Goal: Use online tool/utility: Utilize a website feature to perform a specific function

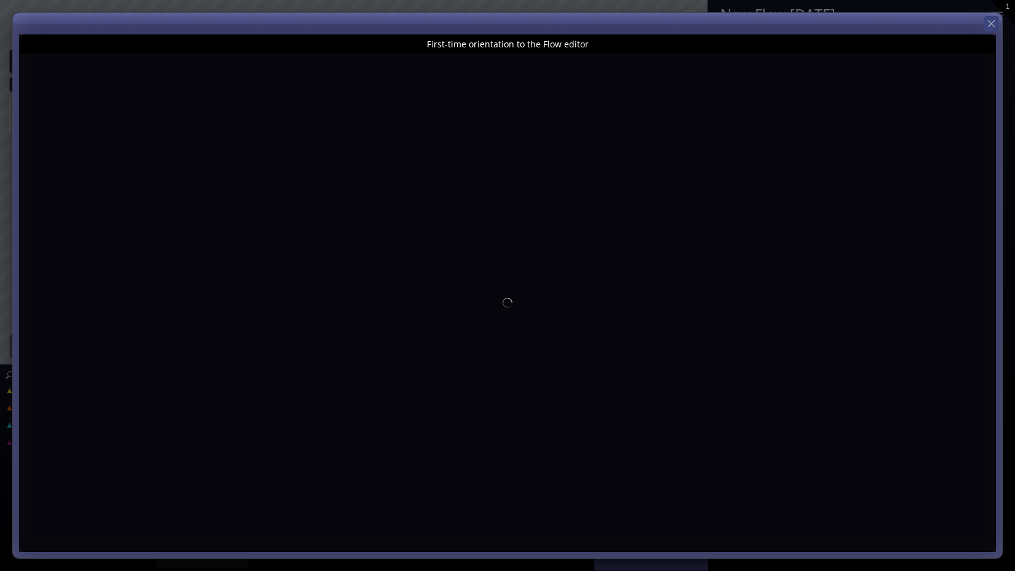
click at [990, 28] on icon at bounding box center [992, 24] width 12 height 12
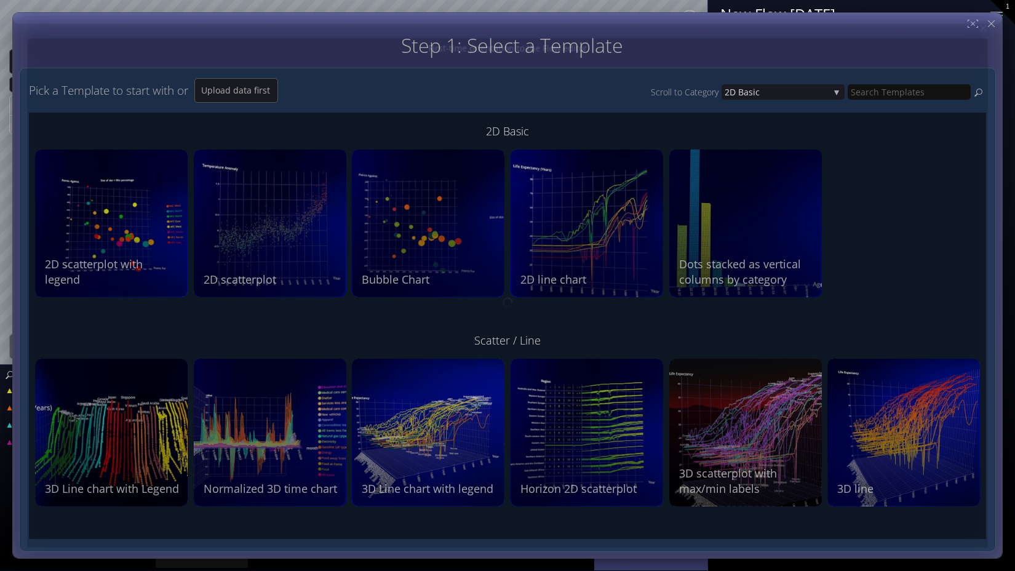
type input "Magic help"
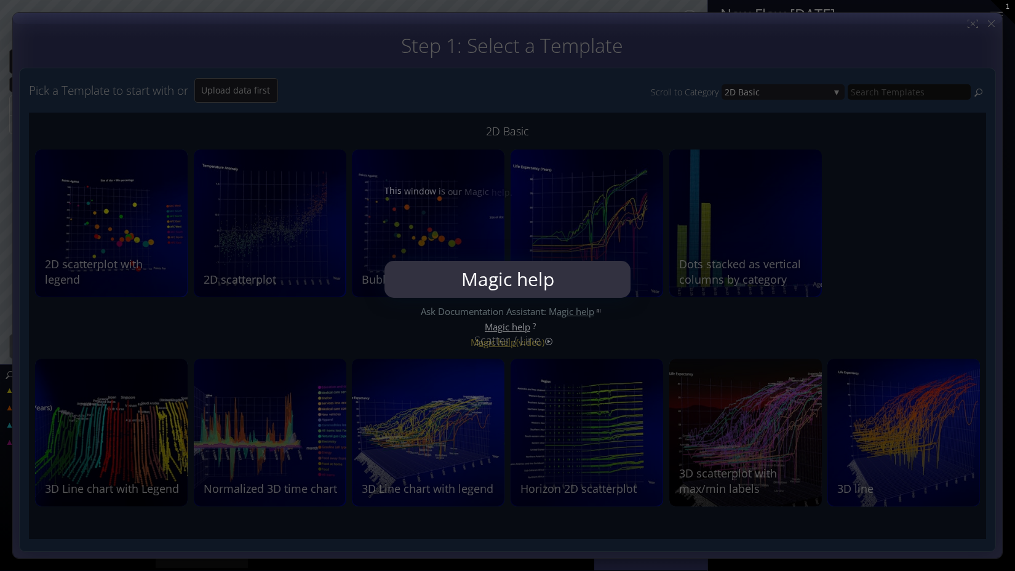
click at [990, 28] on div at bounding box center [507, 285] width 1015 height 571
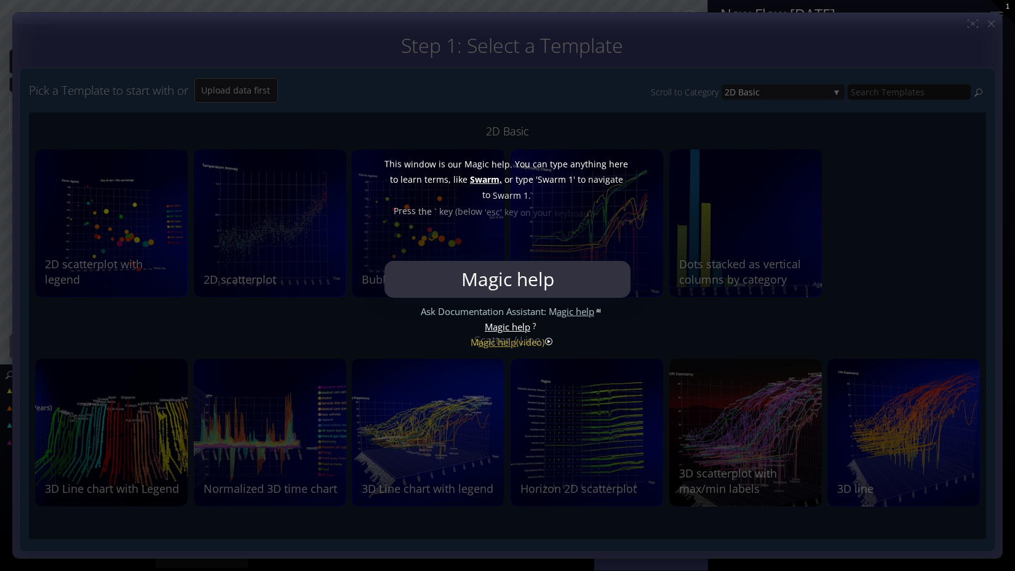
click at [990, 28] on div at bounding box center [507, 285] width 1015 height 571
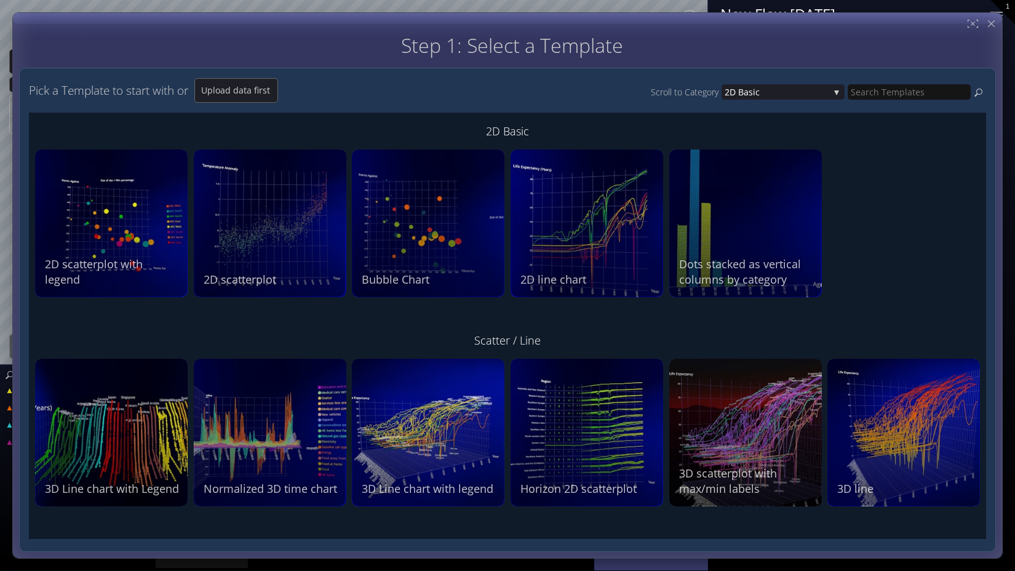
click at [990, 28] on icon at bounding box center [992, 24] width 12 height 12
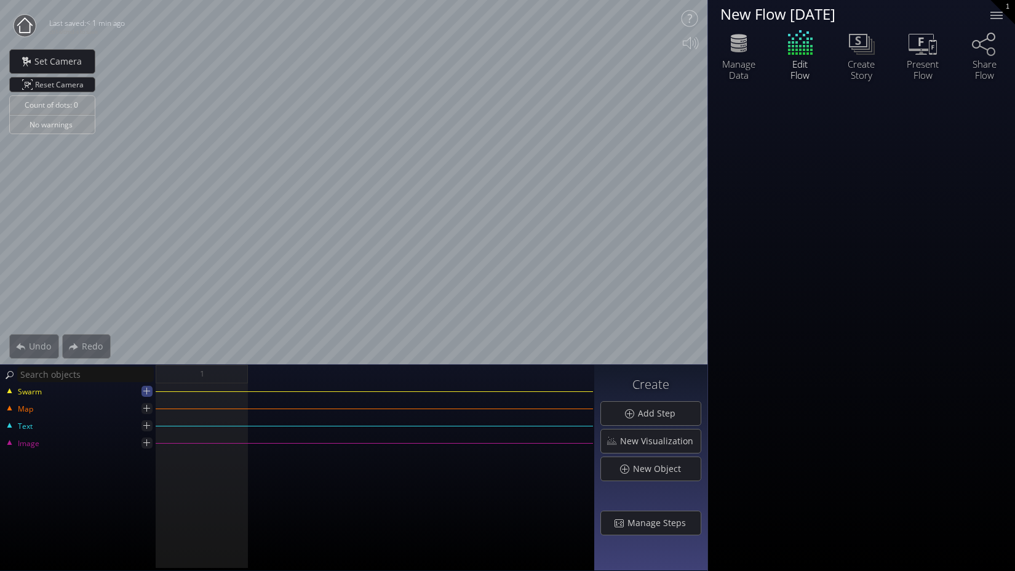
click at [148, 394] on icon at bounding box center [147, 391] width 12 height 12
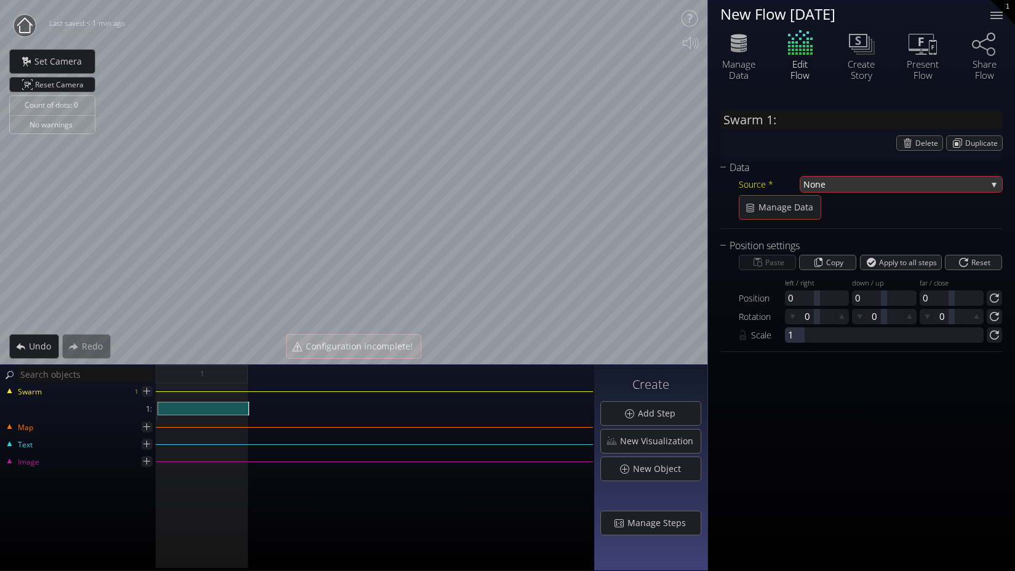
click at [855, 189] on span "None" at bounding box center [895, 184] width 183 height 15
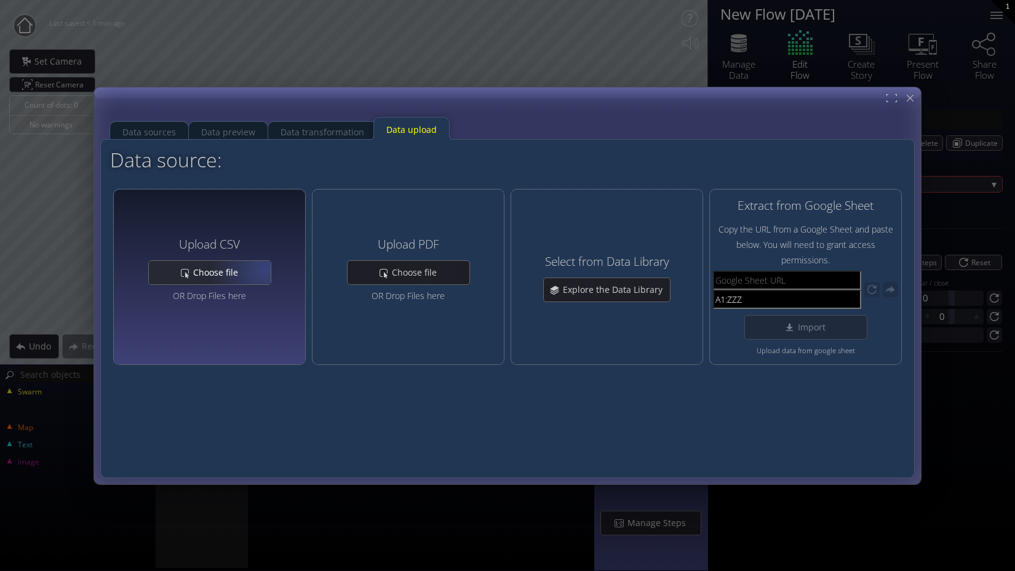
click at [250, 271] on div "Choose file" at bounding box center [210, 272] width 122 height 23
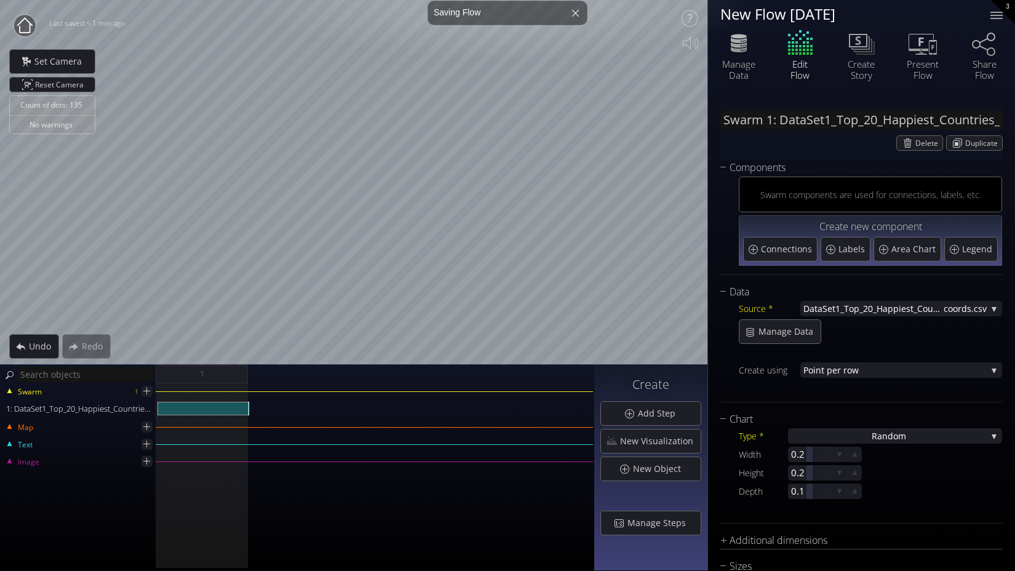
click at [734, 150] on div "Count of dots: 135 No warnings Close Calibrate to floor or table Close Tap anyw…" at bounding box center [507, 285] width 1015 height 571
click at [560, 561] on div "Count of dots: 135 No warnings Close Calibrate to floor or table Close Tap anyw…" at bounding box center [507, 285] width 1015 height 571
click at [568, 5] on body "Loading may take a while. Please wait Give us a bit more time. Maybe this Flow …" at bounding box center [507, 285] width 1015 height 571
click at [586, 0] on html "Loading may take a while. Please wait Give us a bit more time. Maybe this Flow …" at bounding box center [507, 285] width 1015 height 571
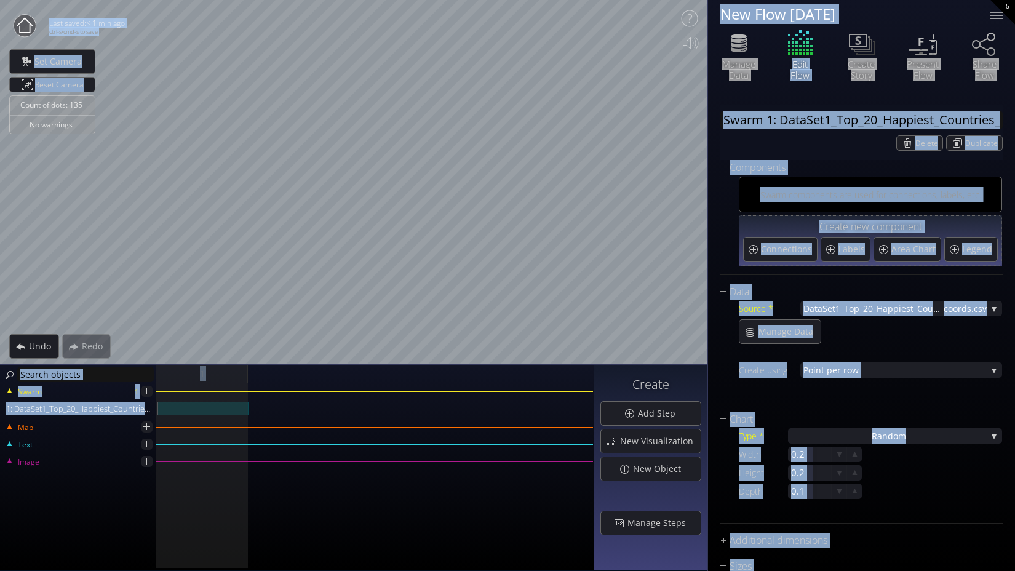
click at [410, 289] on div "Count of dots: 135 No warnings Close Calibrate to floor or table Close Tap anyw…" at bounding box center [507, 285] width 1015 height 571
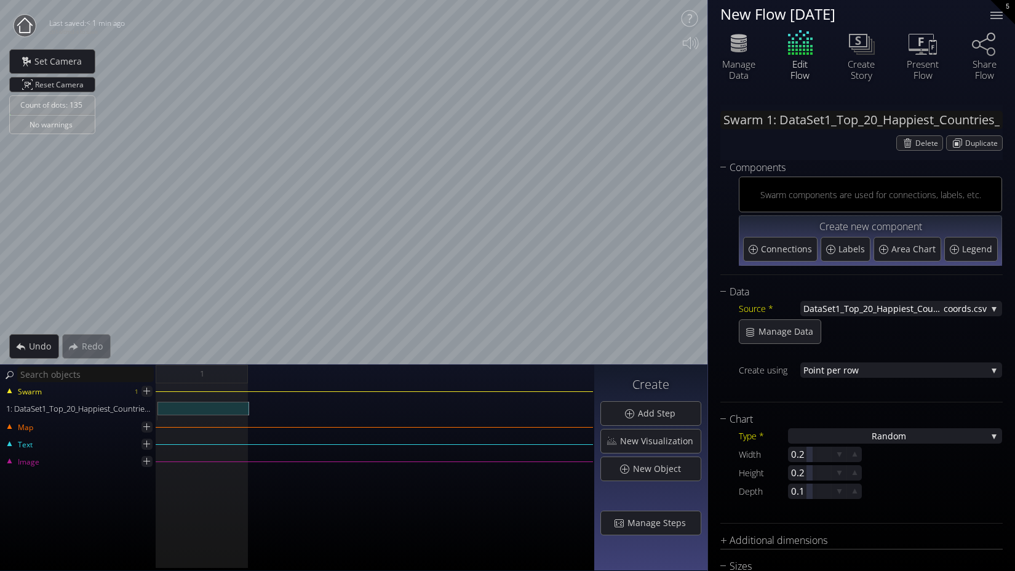
click at [397, 367] on div "1" at bounding box center [375, 374] width 439 height 18
click at [591, 450] on div "Count of dots: 135 No warnings Close Calibrate to floor or table Close Tap anyw…" at bounding box center [507, 285] width 1015 height 571
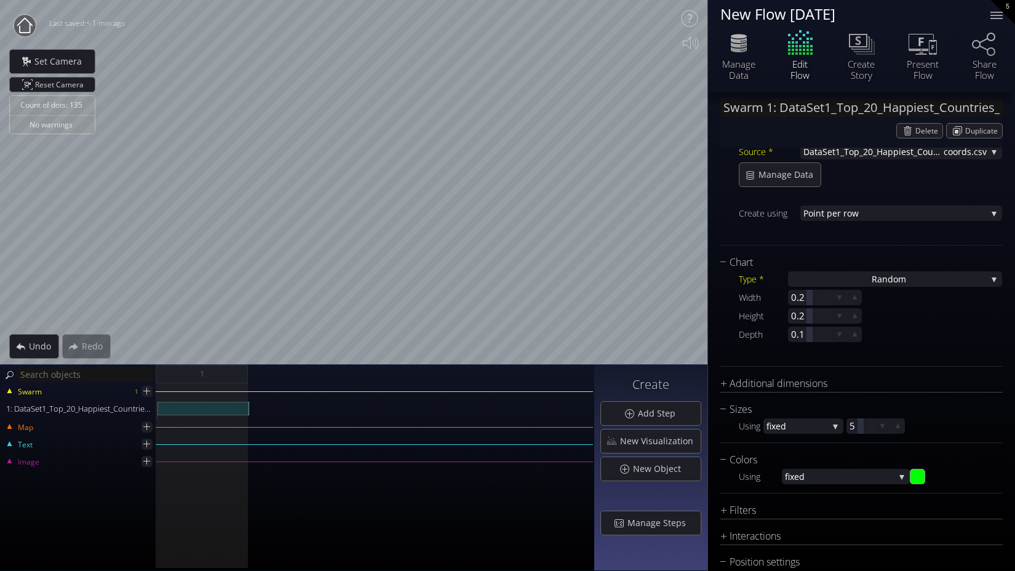
scroll to position [158, 0]
click at [843, 380] on div "Additional dimensions" at bounding box center [854, 382] width 267 height 15
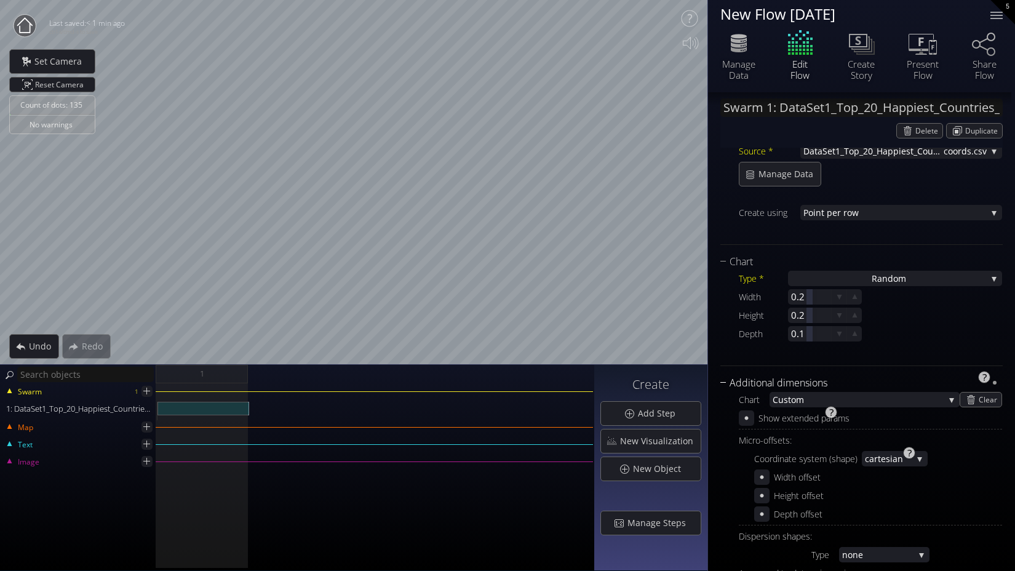
click at [853, 378] on div "Additional dimensions" at bounding box center [854, 382] width 267 height 15
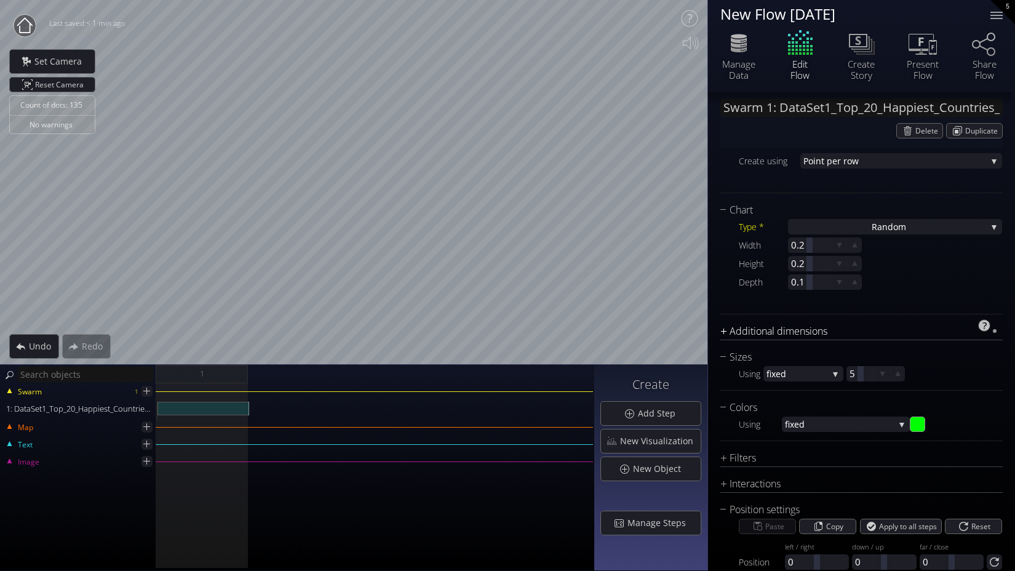
click at [896, 337] on div "Additional dimensions" at bounding box center [854, 331] width 267 height 15
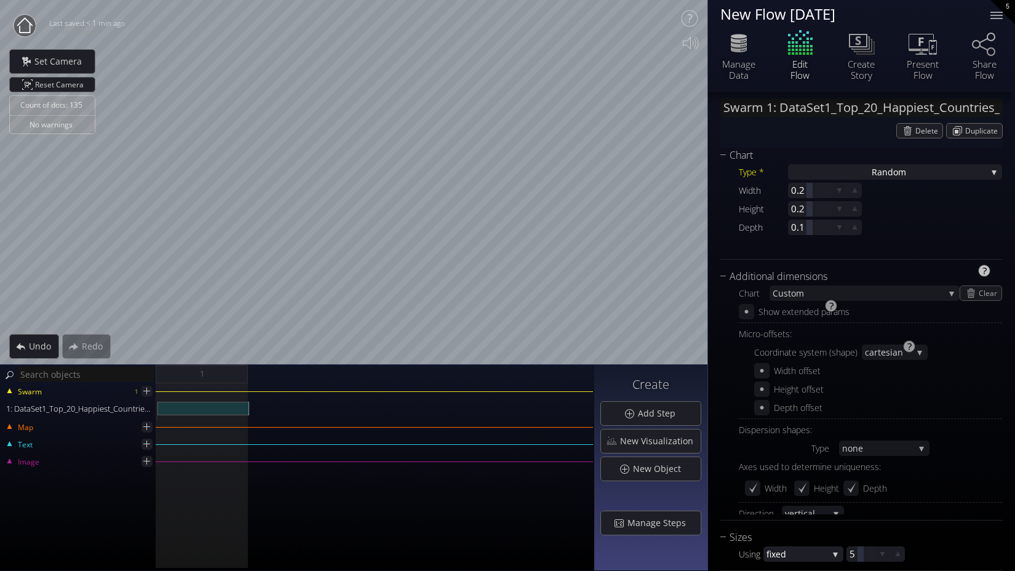
scroll to position [266, 0]
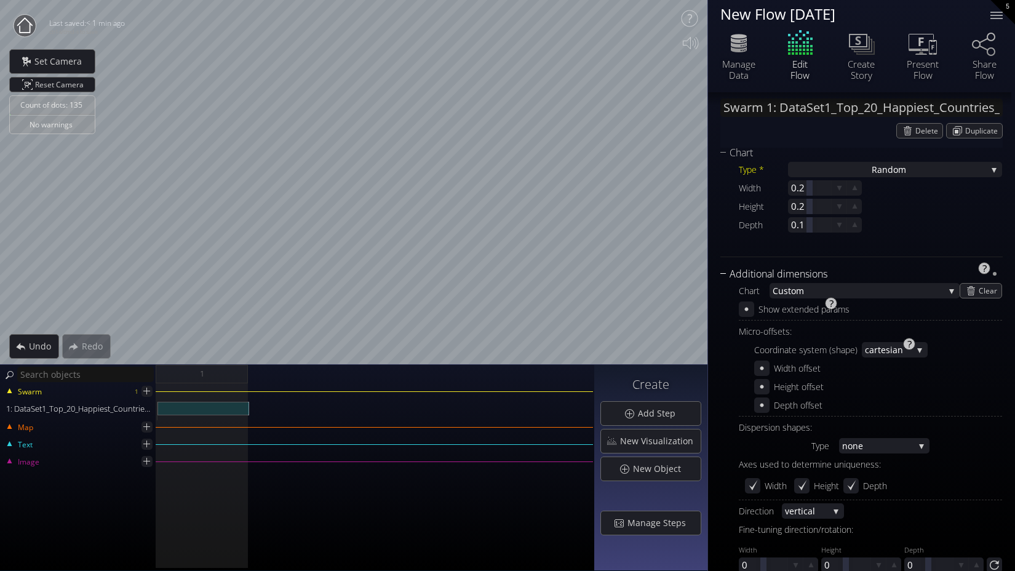
click at [903, 269] on div "Additional dimensions" at bounding box center [854, 273] width 267 height 15
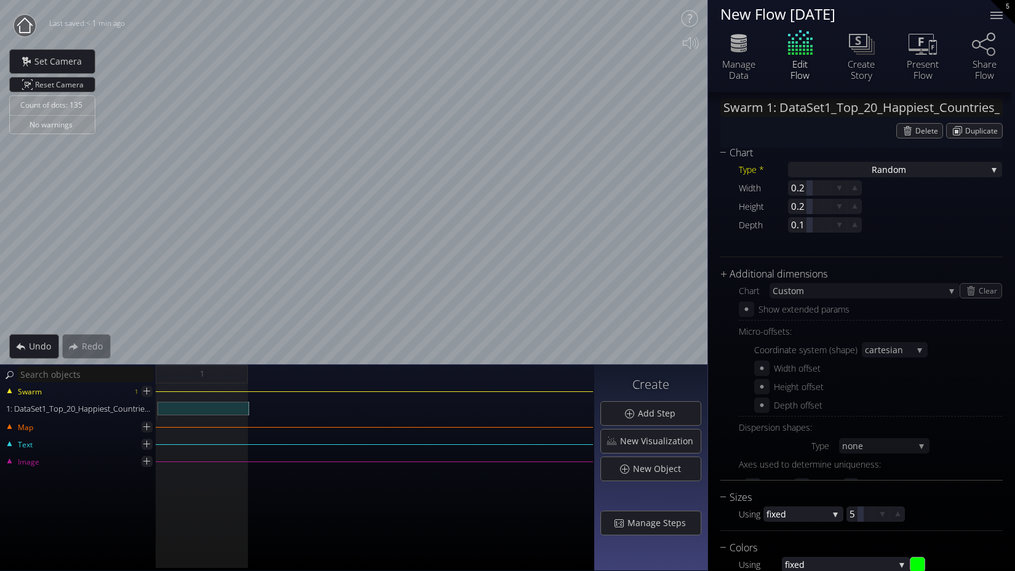
click at [903, 266] on div "Chart Type * Ra ndom S catterplot Categoriz ed columns Map from c oordinates Ma…" at bounding box center [862, 393] width 282 height 497
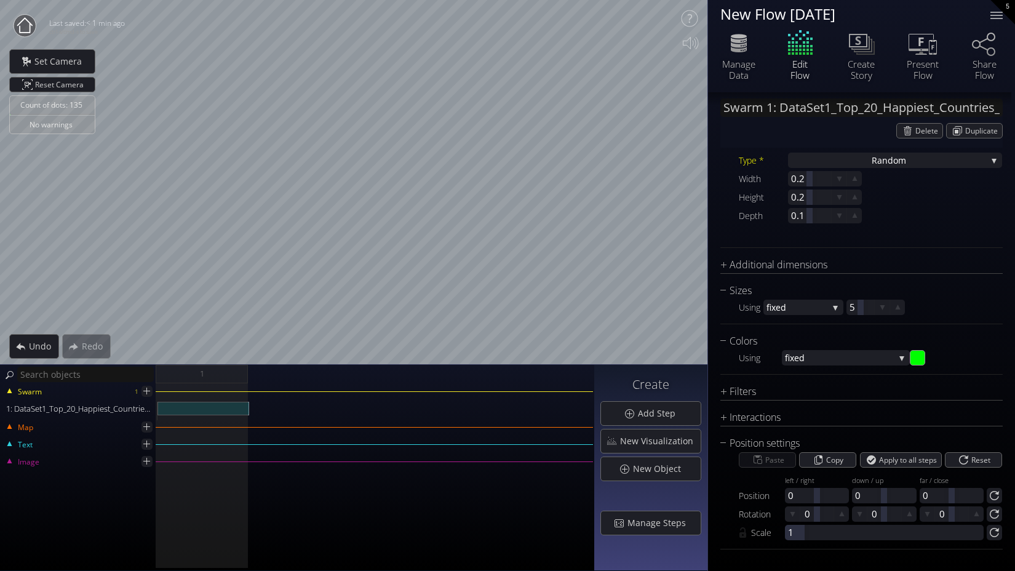
scroll to position [276, 0]
click at [652, 417] on span "Add Step" at bounding box center [660, 413] width 46 height 12
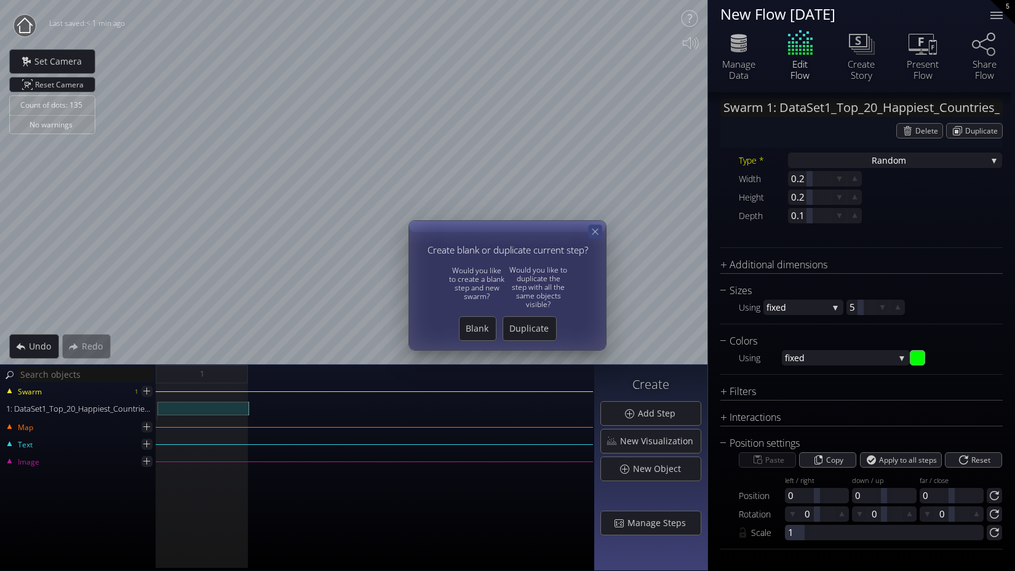
click at [602, 228] on div "Count of dots: 135 No warnings Close Calibrate to floor or table Close Tap anyw…" at bounding box center [507, 285] width 1015 height 571
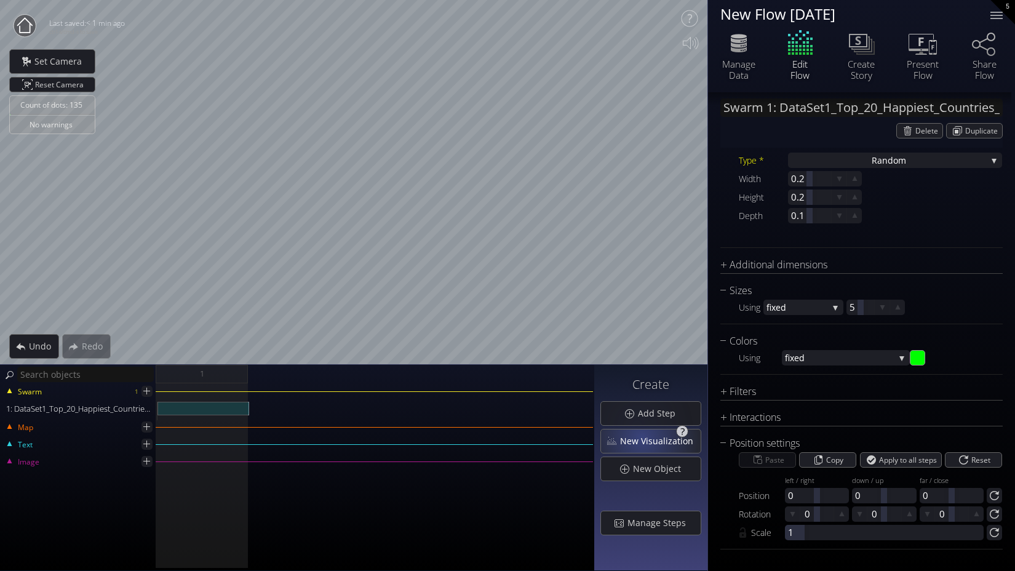
click at [644, 437] on span "New Visualization" at bounding box center [660, 441] width 81 height 12
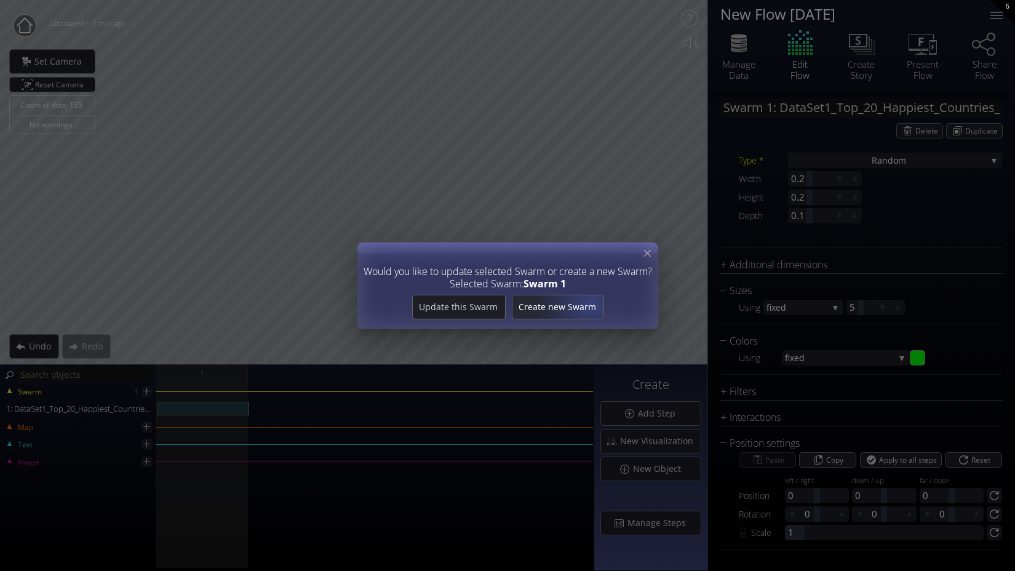
click at [591, 302] on span "Create new Swarm" at bounding box center [557, 307] width 91 height 12
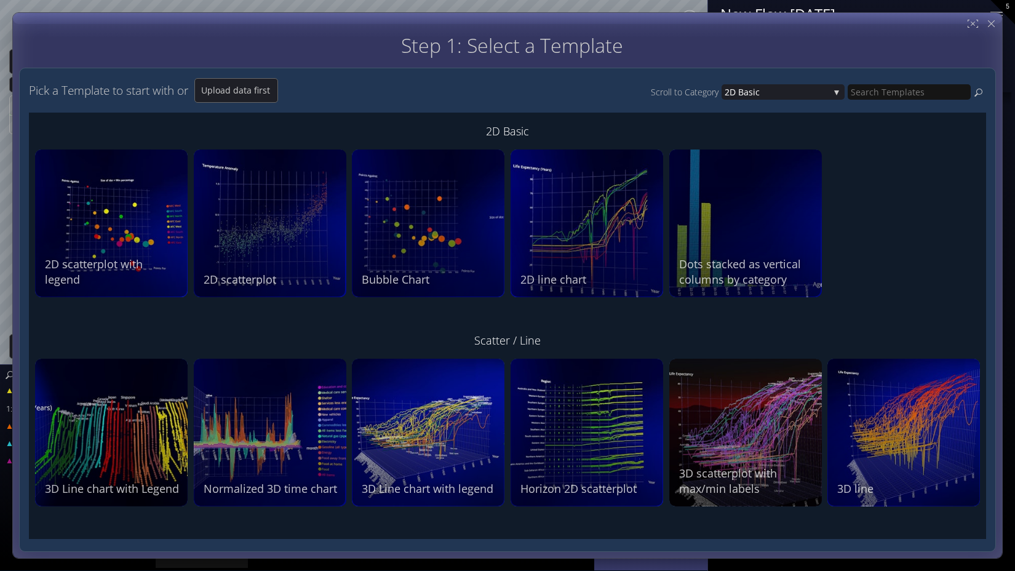
scroll to position [0, 0]
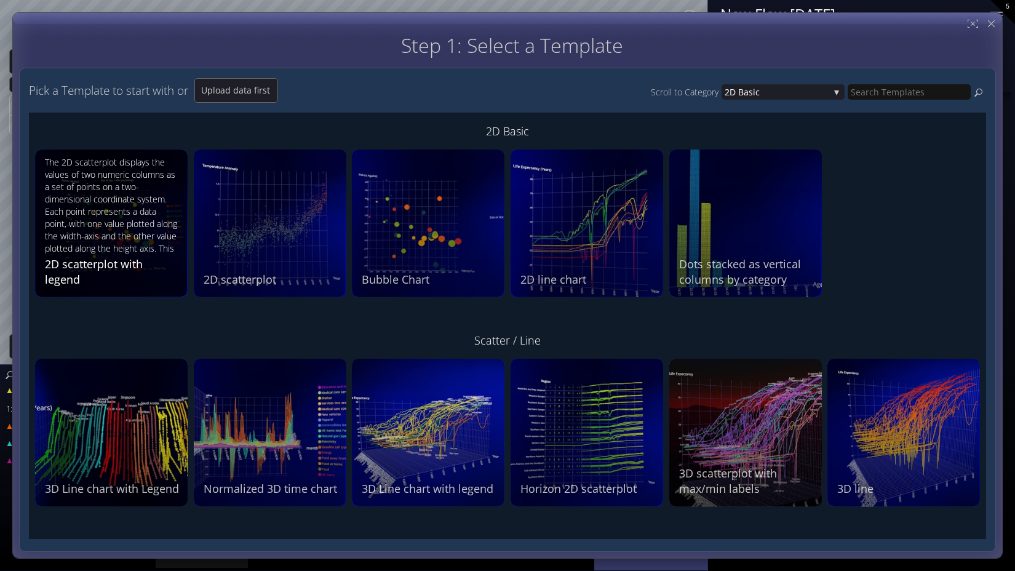
click at [133, 248] on div "The 2D scatterplot displays the values of two numeric columns as a set of point…" at bounding box center [113, 204] width 136 height 97
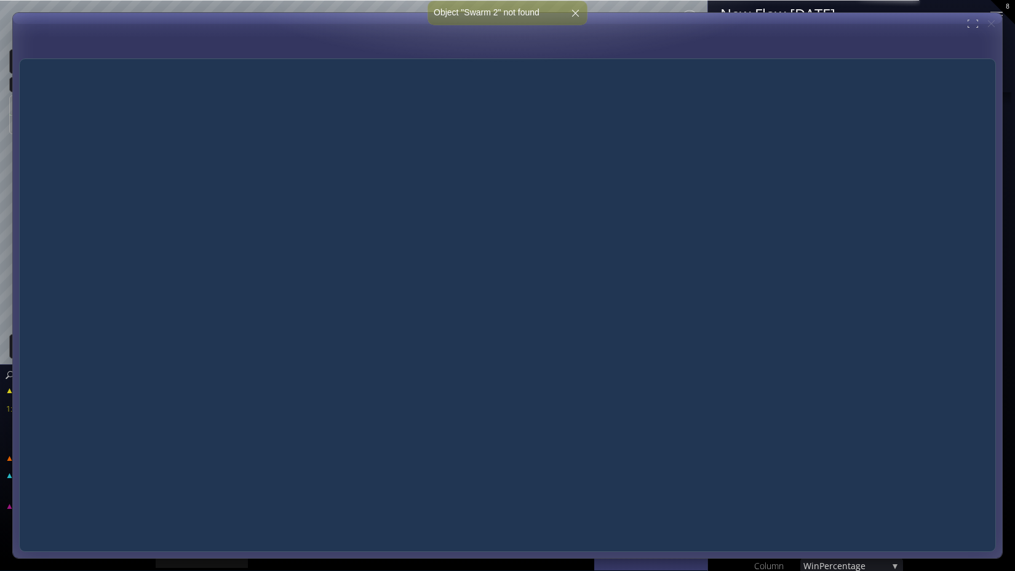
type input "Swarm 2: NFLteamstats.csv"
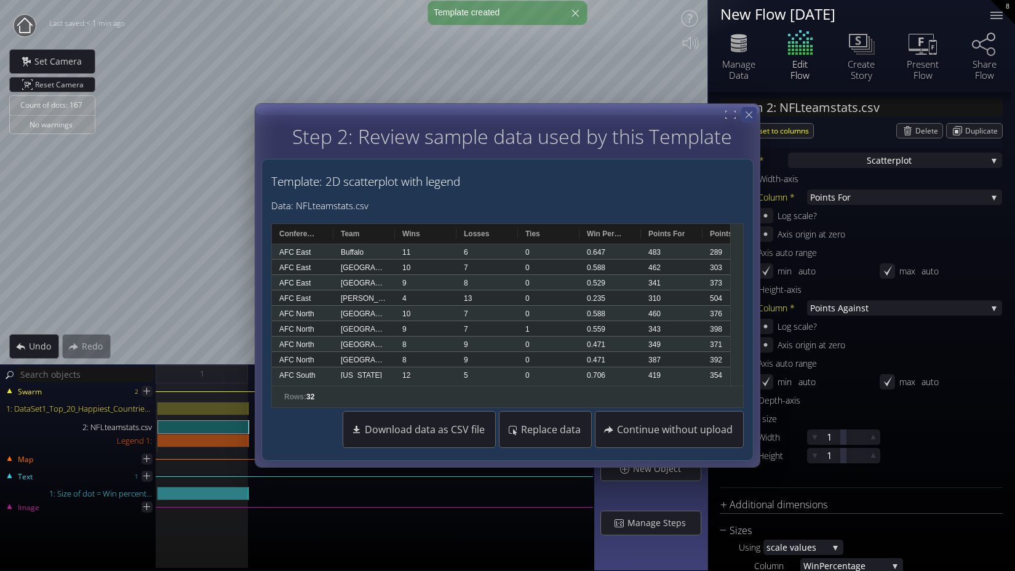
click at [751, 116] on icon at bounding box center [749, 115] width 12 height 12
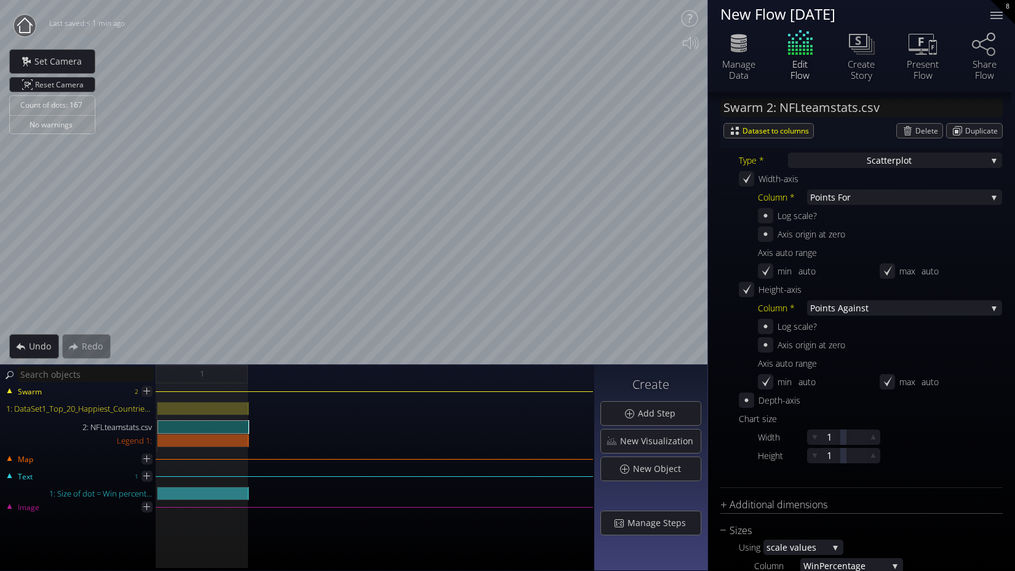
click at [814, 247] on div "Count of dots: 167 No warnings Close Calibrate to floor or table Close Tap anyw…" at bounding box center [507, 285] width 1015 height 571
click at [121, 426] on div "2: NFLteamstats.csv" at bounding box center [79, 427] width 156 height 14
click at [906, 131] on div "Delete" at bounding box center [920, 131] width 46 height 14
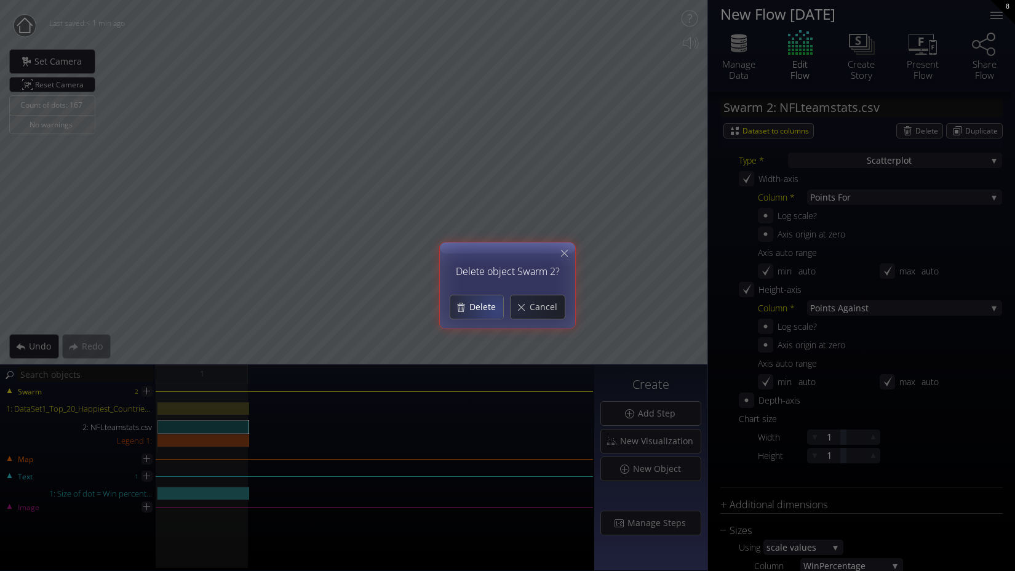
click at [497, 308] on span "Delete" at bounding box center [486, 307] width 34 height 12
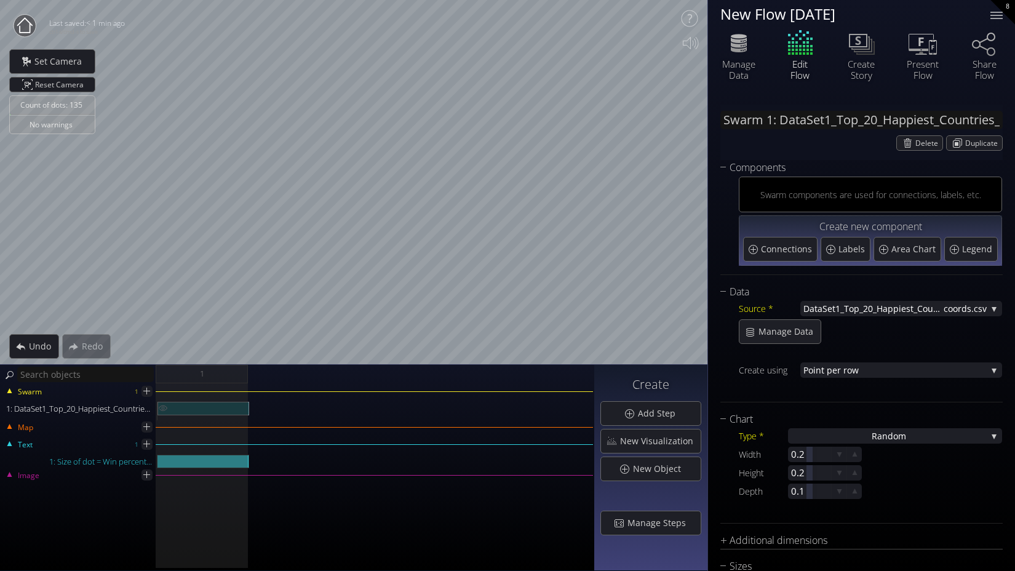
click at [186, 409] on div "1: DataSet1_Top_20_Happiest_Countries_2017_2023_with_coords.csv" at bounding box center [204, 409] width 92 height 14
click at [634, 442] on span "New Visualization" at bounding box center [660, 441] width 81 height 12
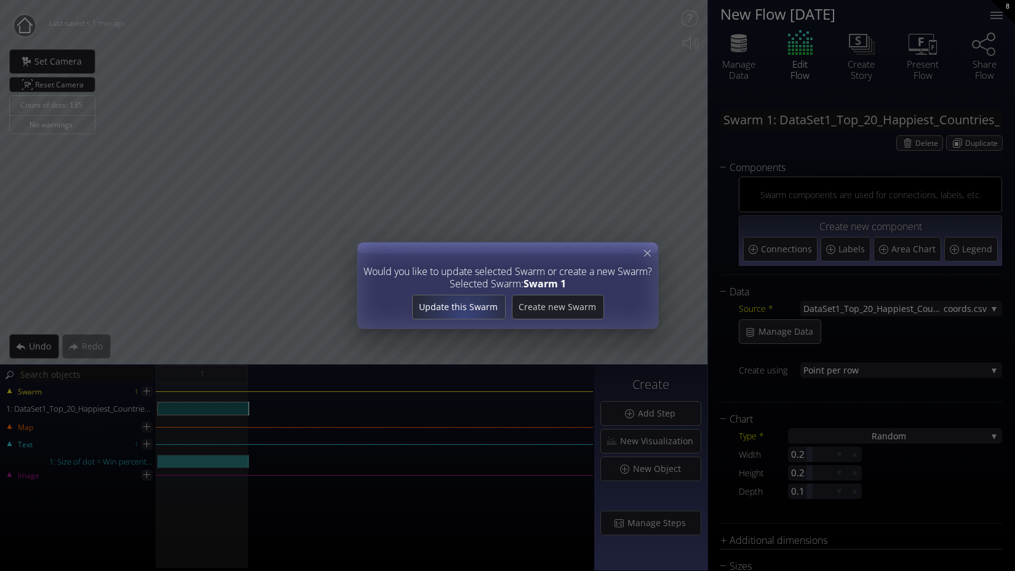
click at [463, 312] on span "Update this Swarm" at bounding box center [458, 307] width 92 height 12
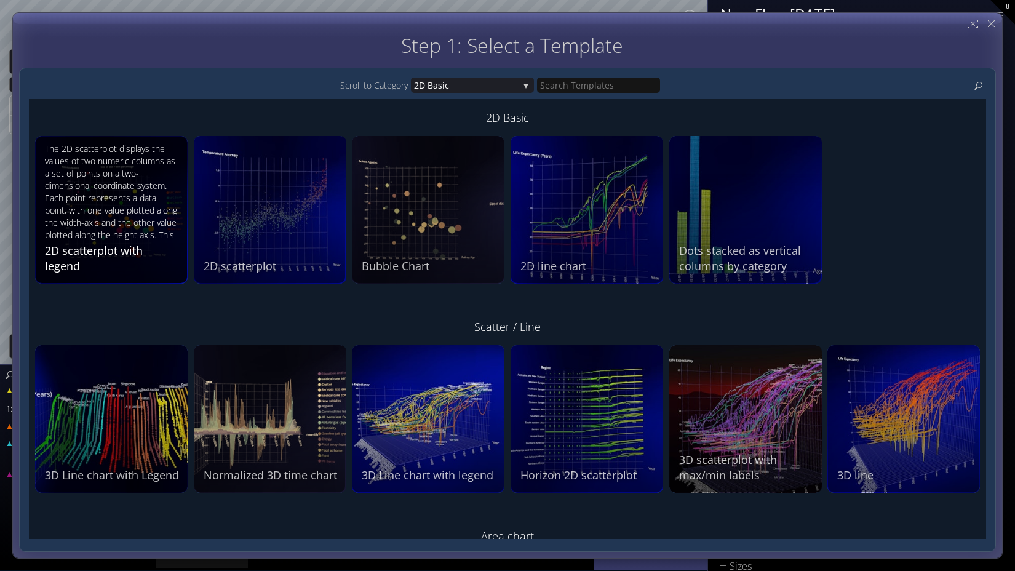
click at [171, 225] on div "The 2D scatterplot displays the values of two numeric columns as a set of point…" at bounding box center [113, 191] width 136 height 97
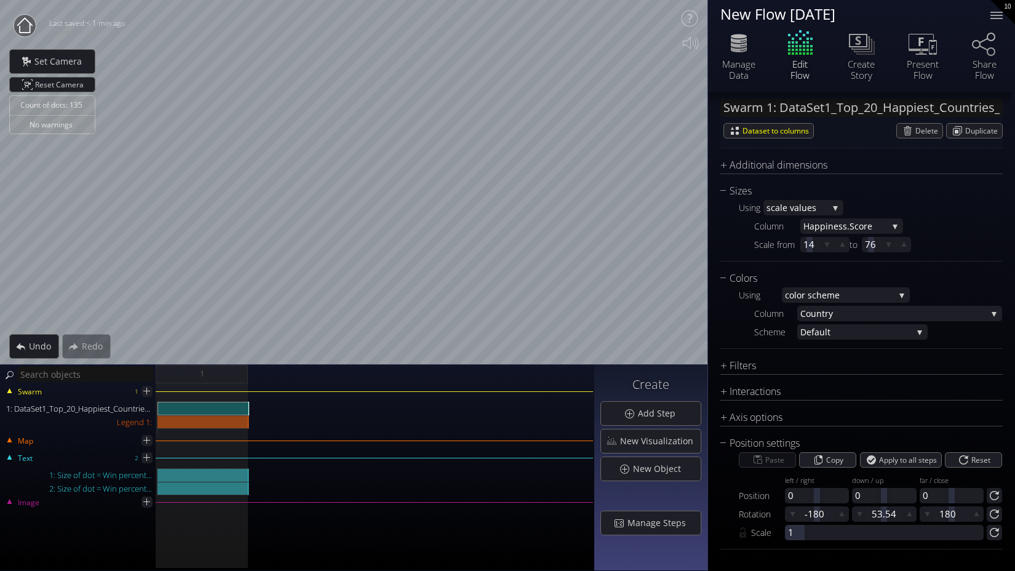
click at [838, 231] on div "Count of dots: 135 No warnings Close Calibrate to floor or table Close Tap anyw…" at bounding box center [507, 285] width 1015 height 571
click at [857, 298] on span "lor scheme" at bounding box center [844, 294] width 100 height 15
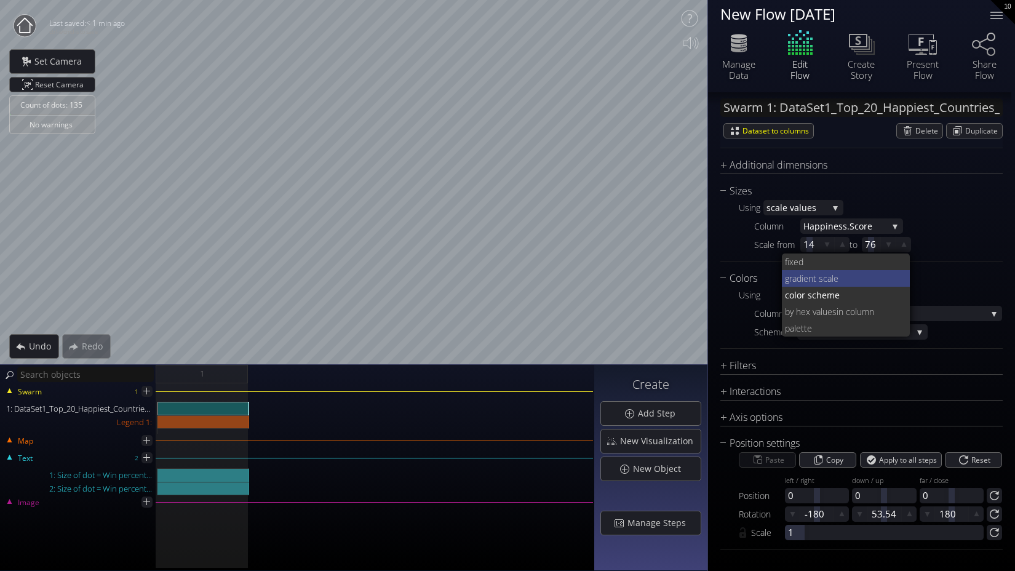
click at [853, 277] on span "ient scale" at bounding box center [851, 278] width 99 height 17
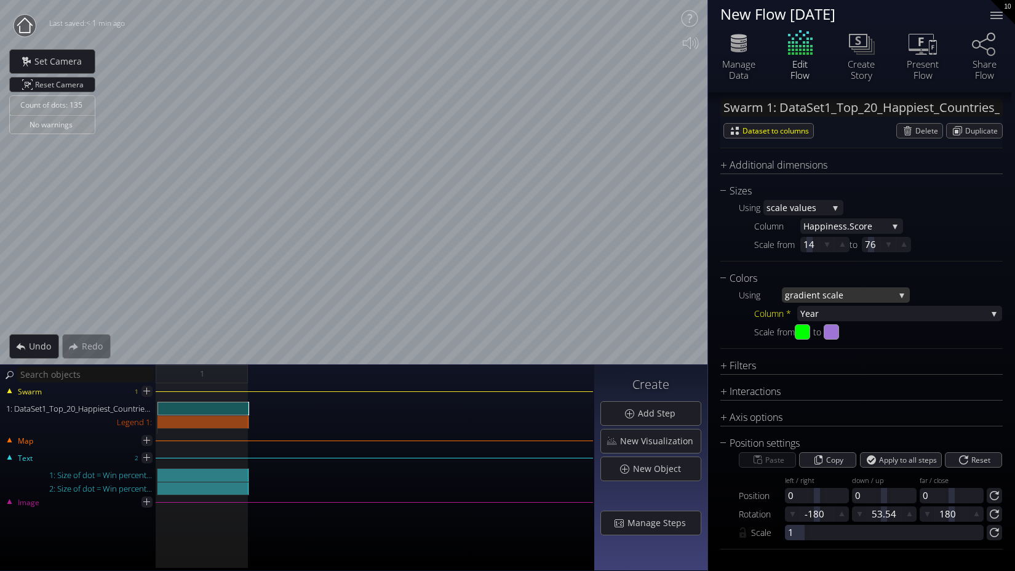
click at [839, 295] on span "ient scale" at bounding box center [849, 294] width 90 height 15
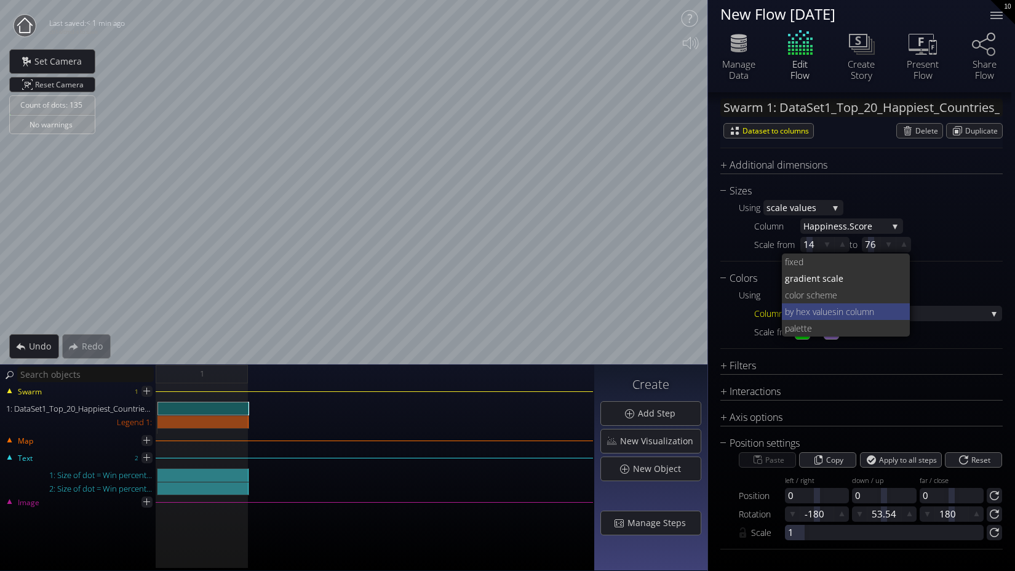
click at [839, 317] on span "in column" at bounding box center [869, 311] width 64 height 17
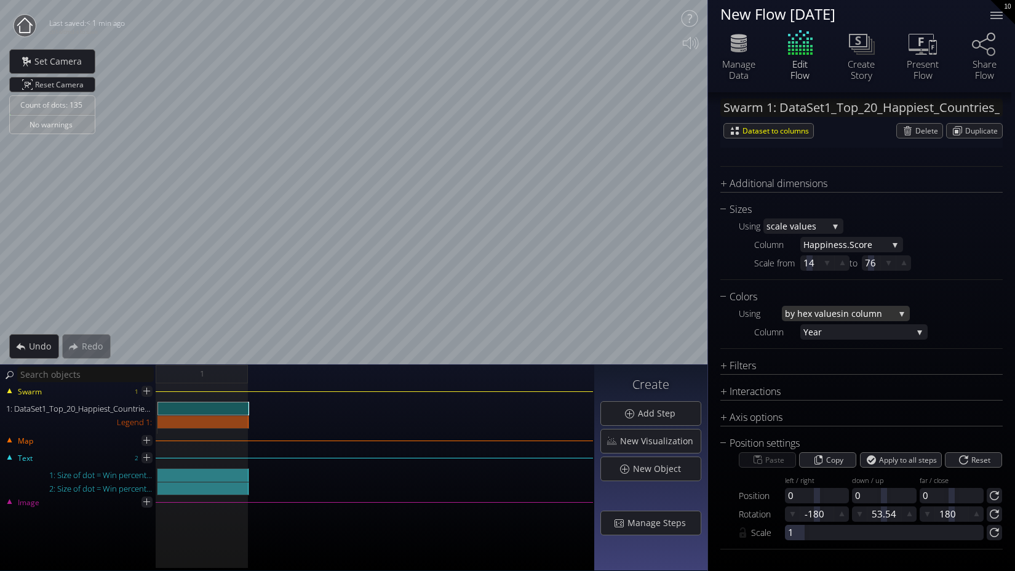
click at [841, 313] on span "in column" at bounding box center [868, 313] width 54 height 15
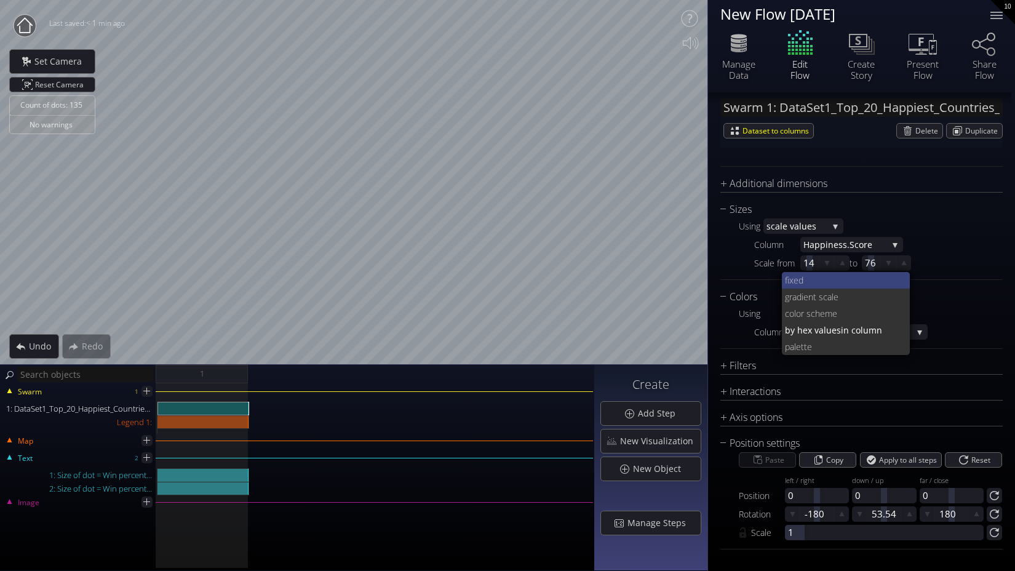
click at [843, 279] on span "fixed" at bounding box center [843, 280] width 116 height 17
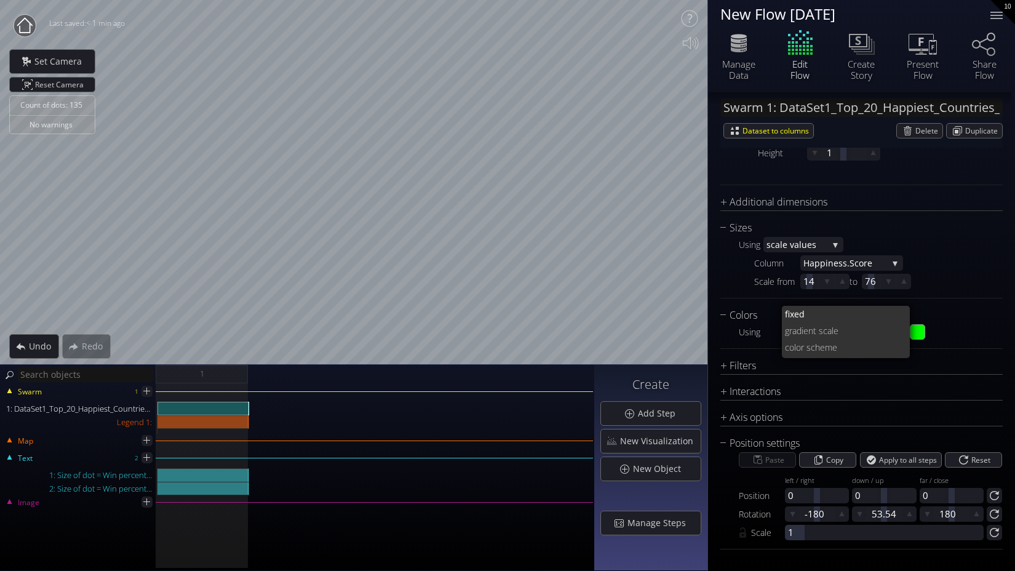
scroll to position [578, 0]
click at [847, 330] on span "fixed" at bounding box center [840, 331] width 110 height 15
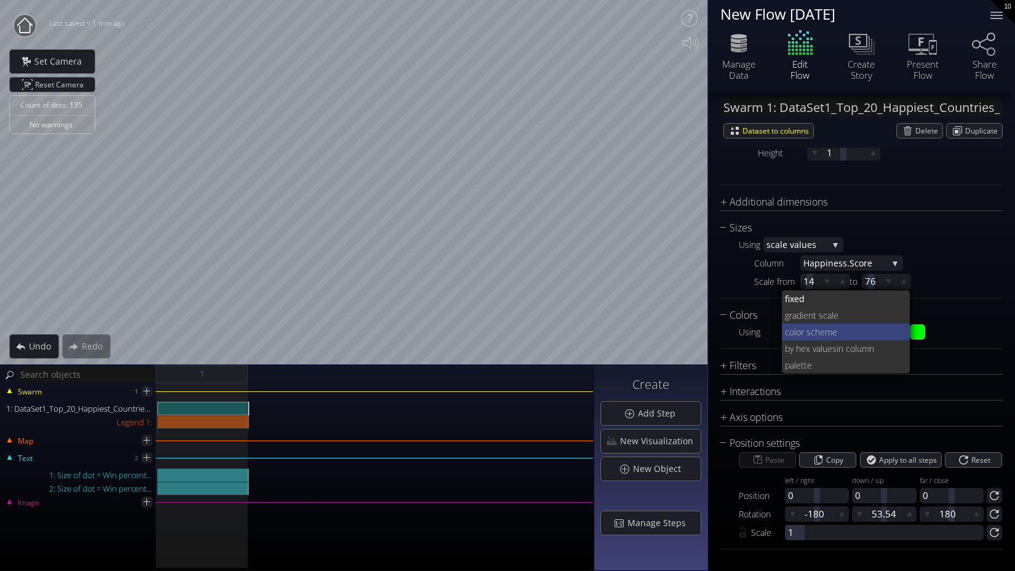
click at [844, 337] on span "lor scheme" at bounding box center [847, 332] width 106 height 17
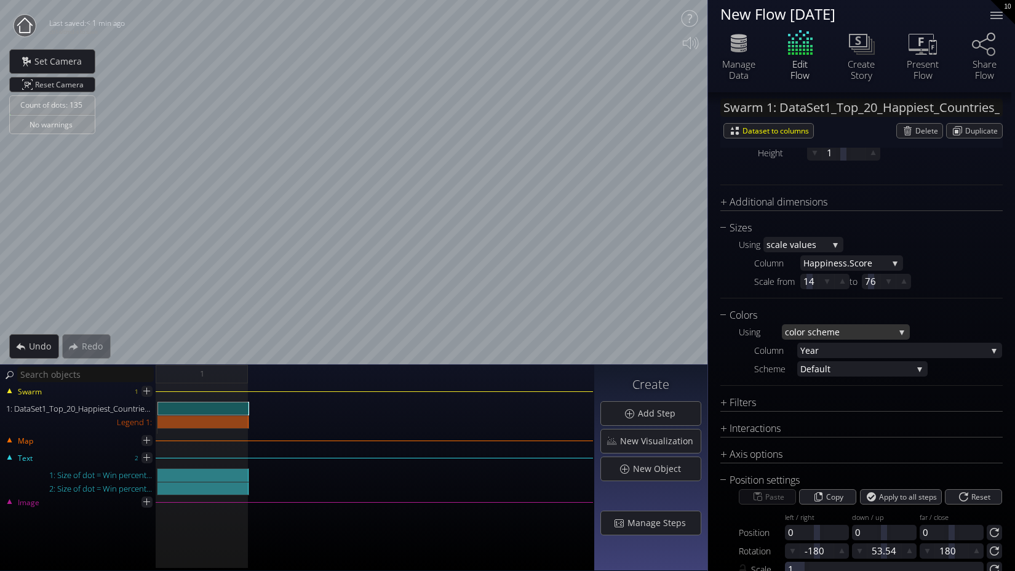
click at [844, 334] on span "lor scheme" at bounding box center [844, 331] width 100 height 15
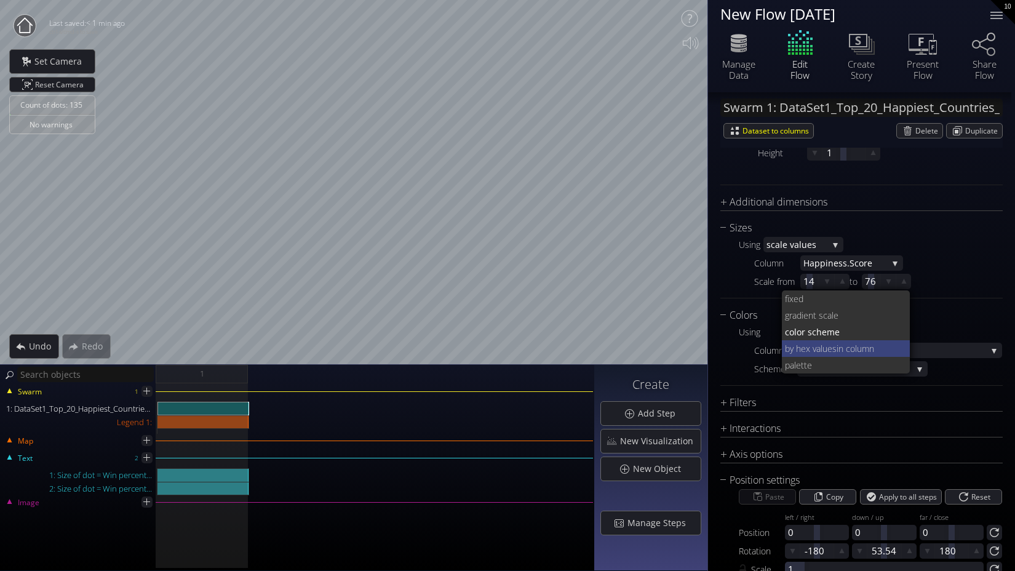
click at [848, 348] on span "in column" at bounding box center [869, 348] width 64 height 17
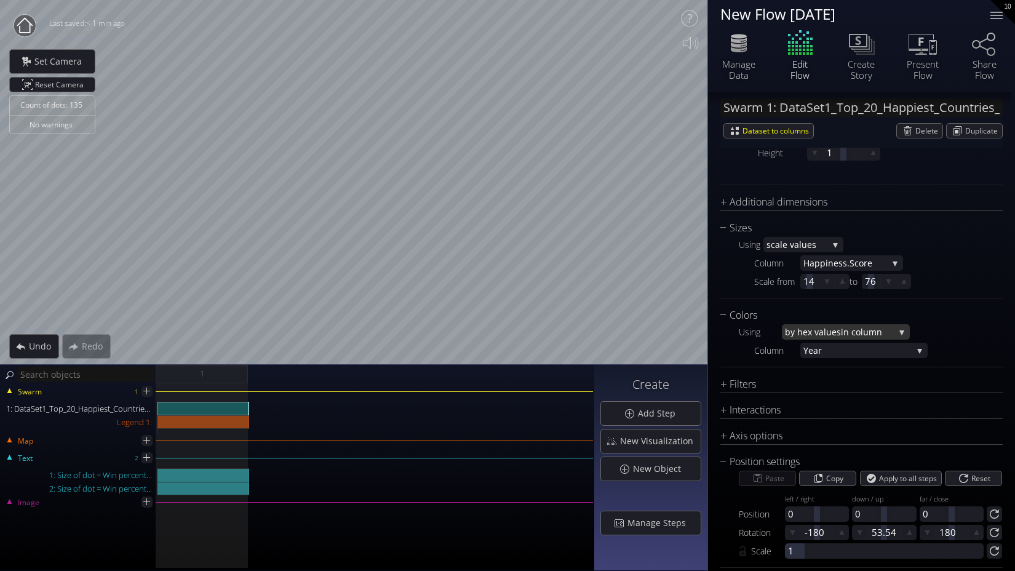
click at [841, 330] on span "in column" at bounding box center [868, 331] width 54 height 15
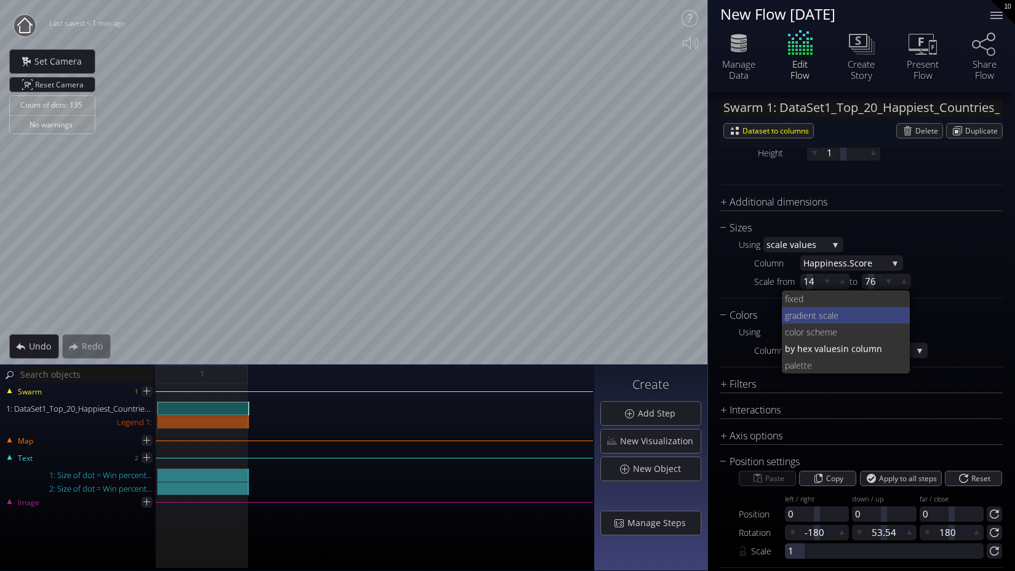
click at [838, 321] on span "ient scale" at bounding box center [851, 315] width 99 height 17
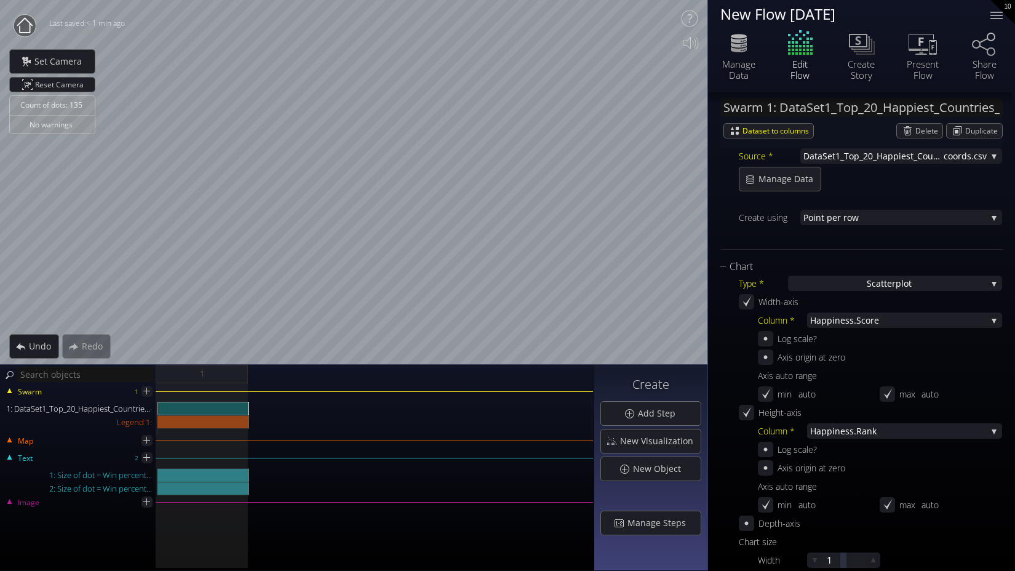
scroll to position [183, 0]
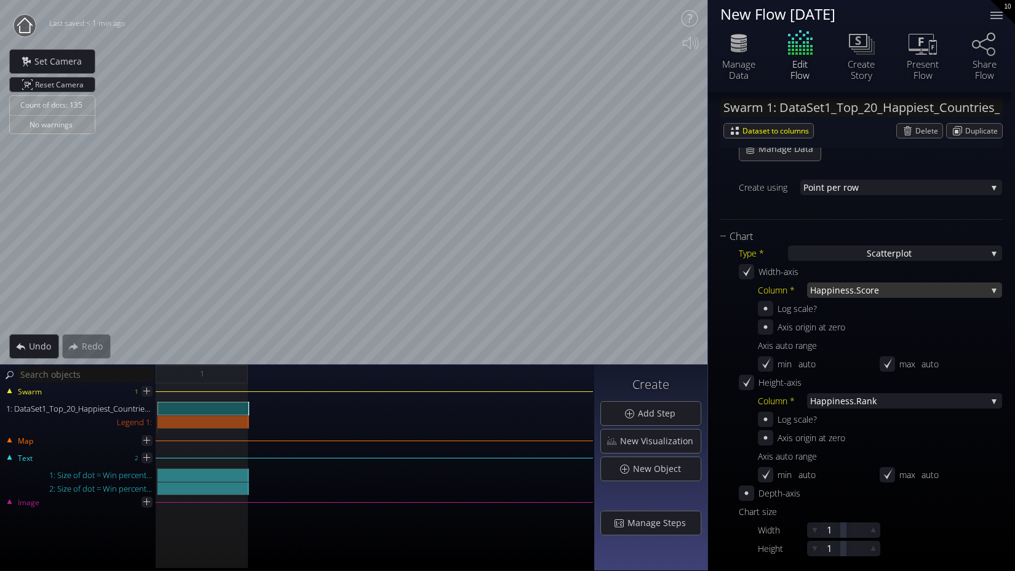
click at [852, 293] on span "ness.Score" at bounding box center [911, 289] width 152 height 15
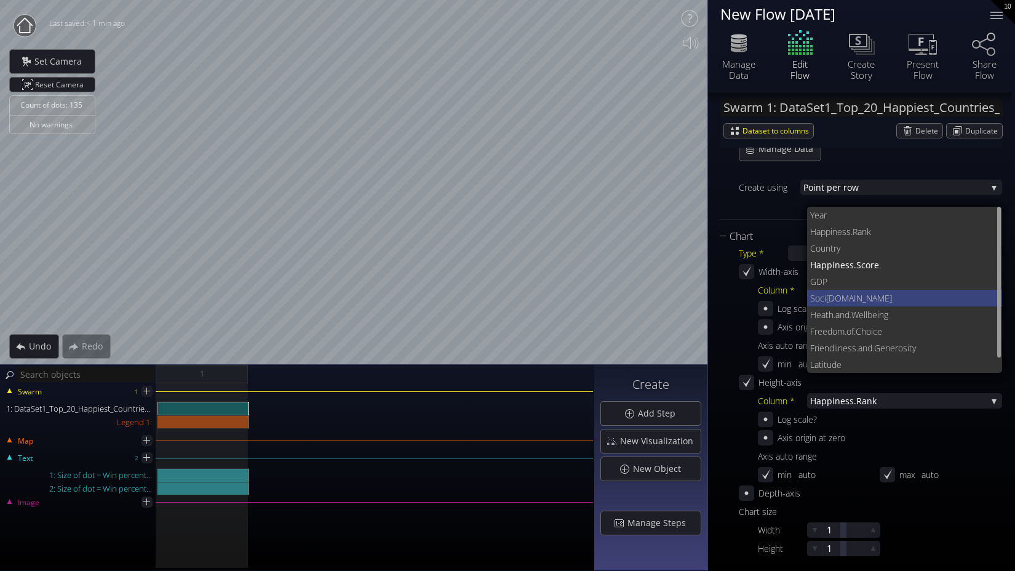
click at [858, 296] on span "[DOMAIN_NAME]" at bounding box center [909, 298] width 167 height 17
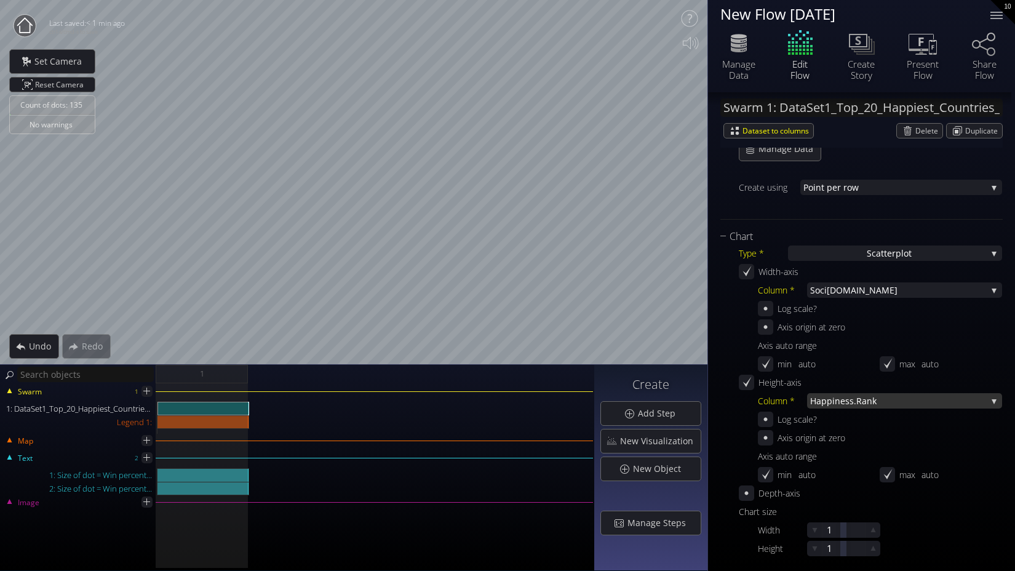
click at [880, 402] on span "iness.Rank" at bounding box center [909, 400] width 154 height 15
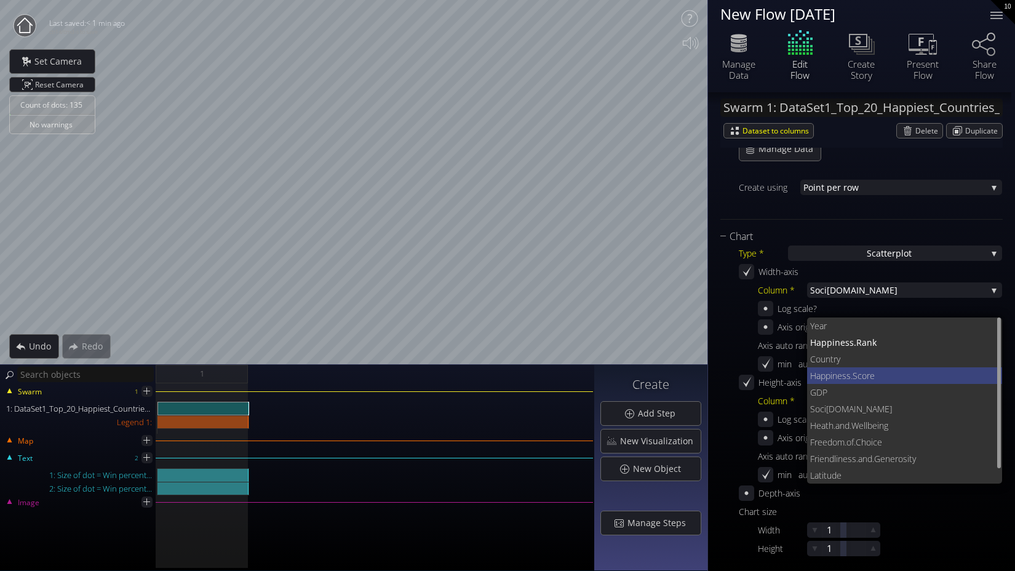
click at [864, 380] on span "ness.Score" at bounding box center [912, 375] width 161 height 17
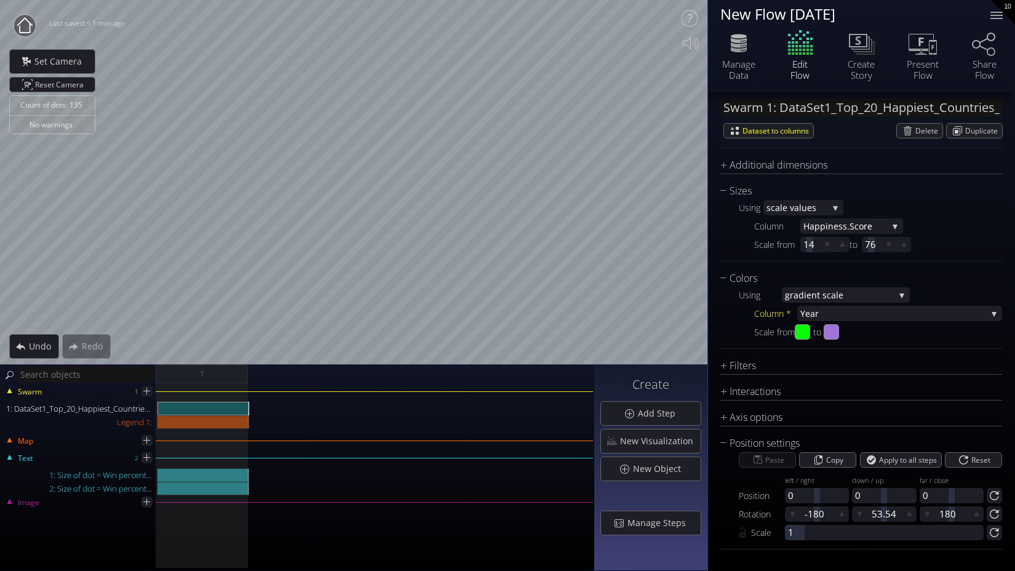
scroll to position [0, 0]
click at [722, 364] on div "Filters" at bounding box center [854, 365] width 267 height 15
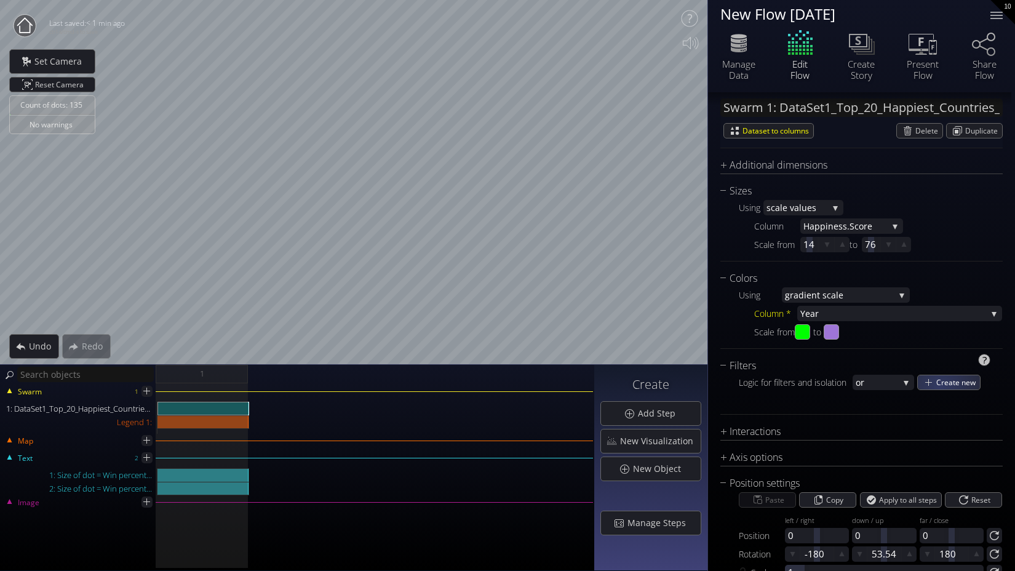
click at [952, 385] on span "Create new" at bounding box center [958, 382] width 44 height 14
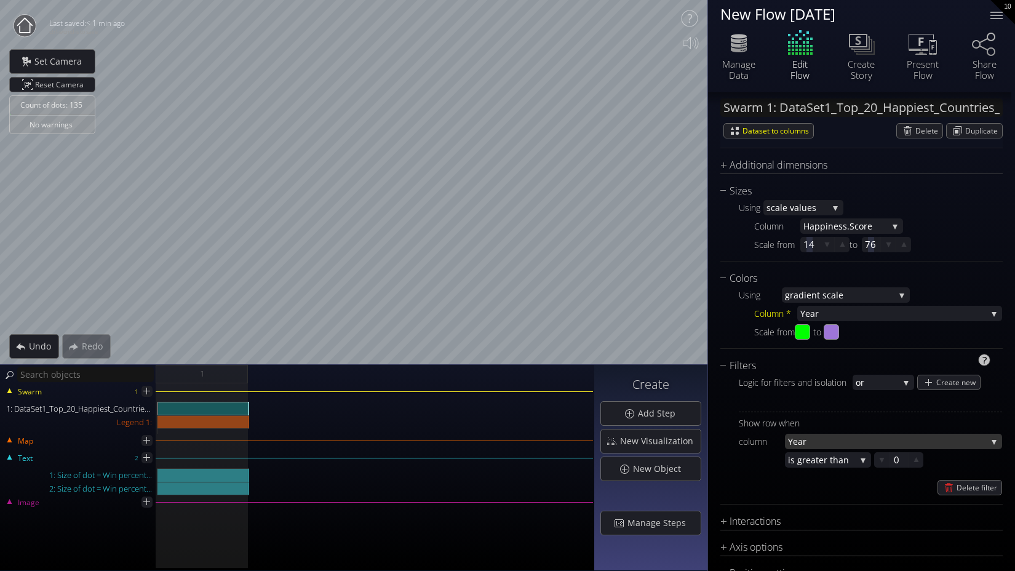
click at [827, 441] on span "Year" at bounding box center [887, 441] width 199 height 15
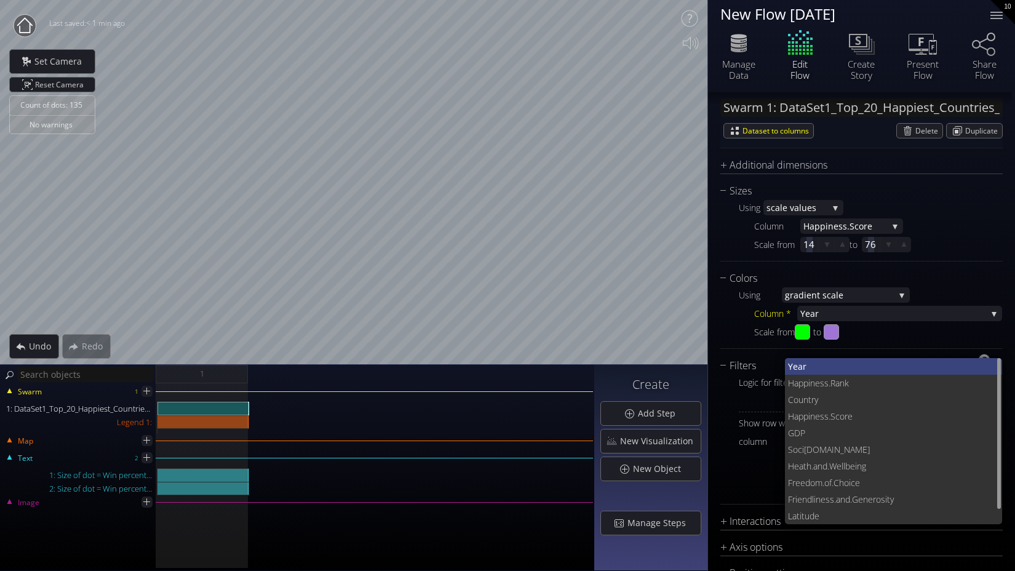
click at [799, 370] on span "Year" at bounding box center [890, 366] width 205 height 17
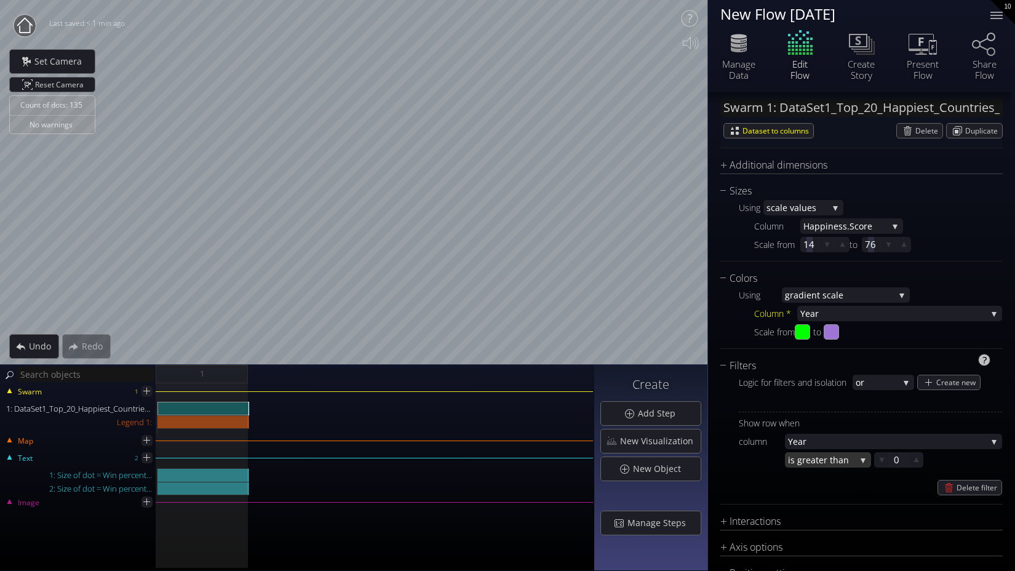
click at [852, 460] on span "eater than" at bounding box center [831, 459] width 50 height 15
click at [819, 479] on span "s equal to" at bounding box center [826, 476] width 72 height 17
click at [892, 462] on div at bounding box center [899, 459] width 18 height 15
type input "2022"
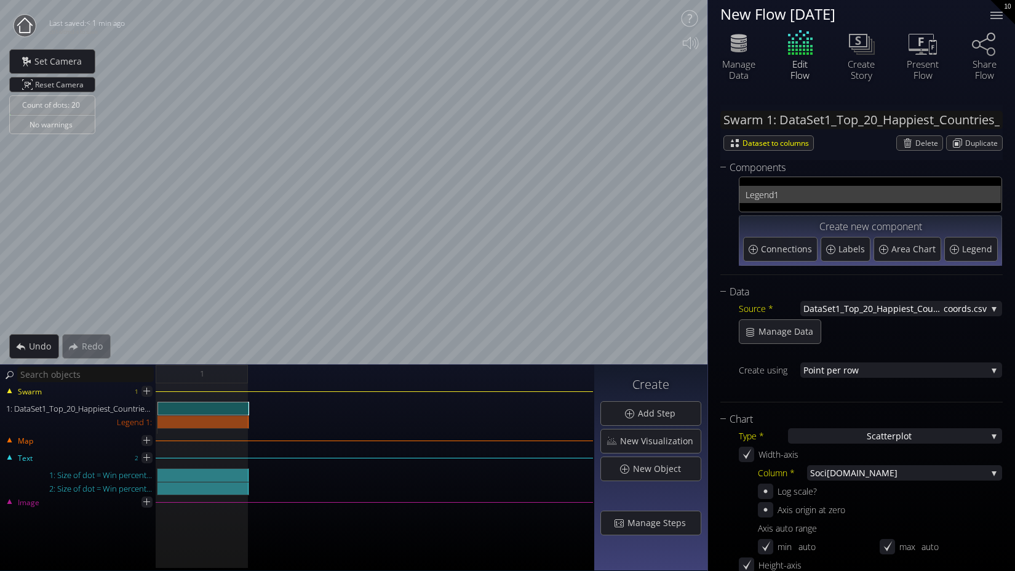
click at [801, 192] on span "1" at bounding box center [884, 194] width 221 height 15
type input "Legend 1:"
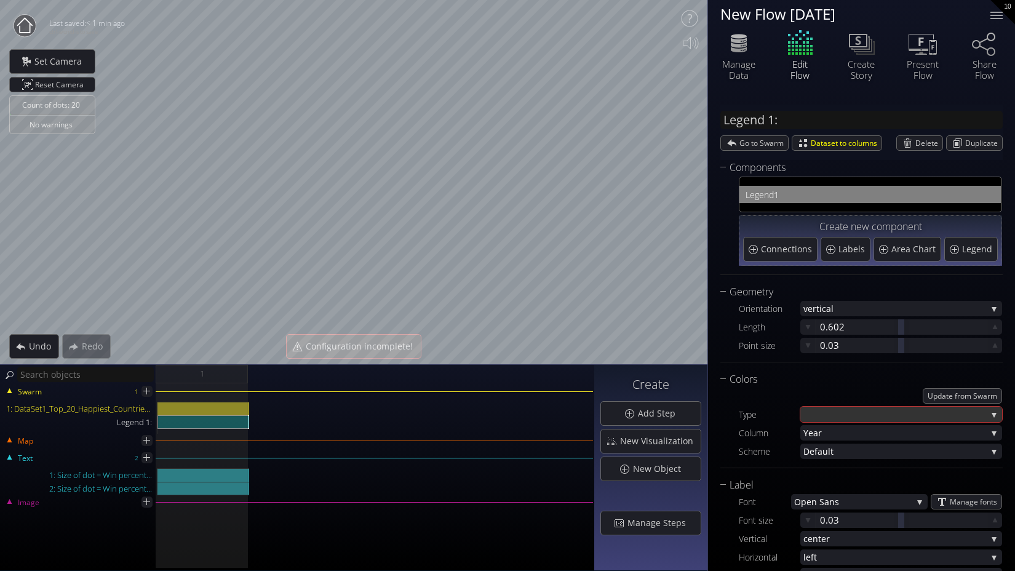
click at [898, 416] on div at bounding box center [895, 414] width 183 height 15
click at [895, 370] on div "Geometry Orientation vertic al vertic al horizontal Length 0.602 Point size 0.0…" at bounding box center [862, 529] width 282 height 491
click at [932, 419] on div at bounding box center [895, 414] width 183 height 15
click at [906, 375] on div "Colors" at bounding box center [854, 379] width 267 height 15
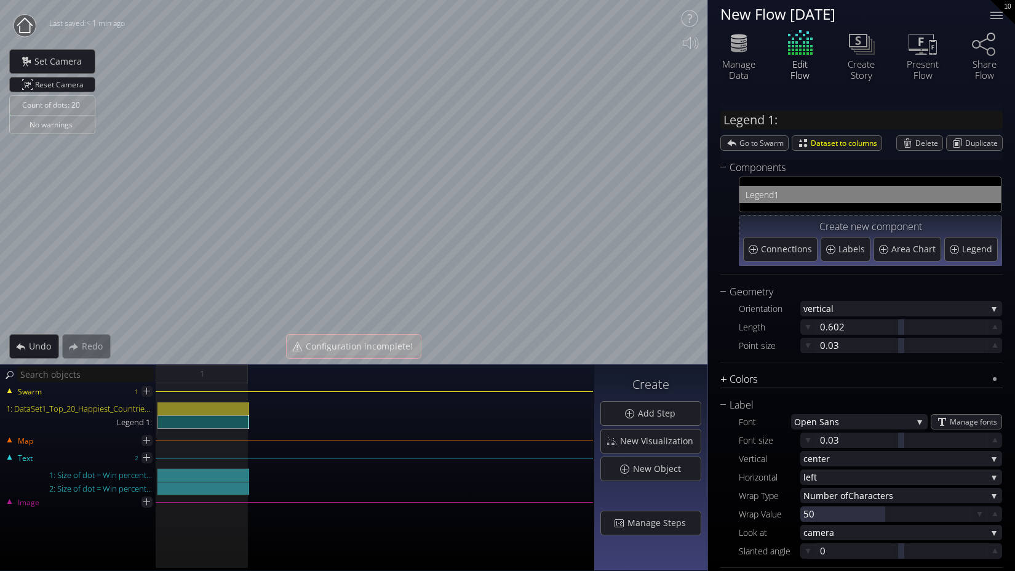
click at [872, 376] on div "Colors" at bounding box center [854, 379] width 267 height 15
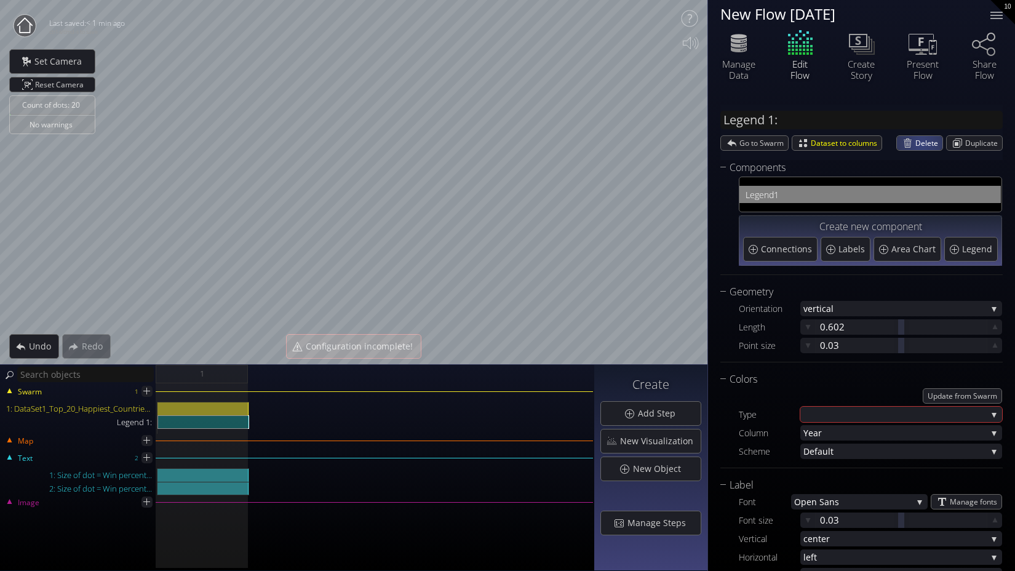
click at [917, 146] on span "Delete" at bounding box center [929, 143] width 27 height 14
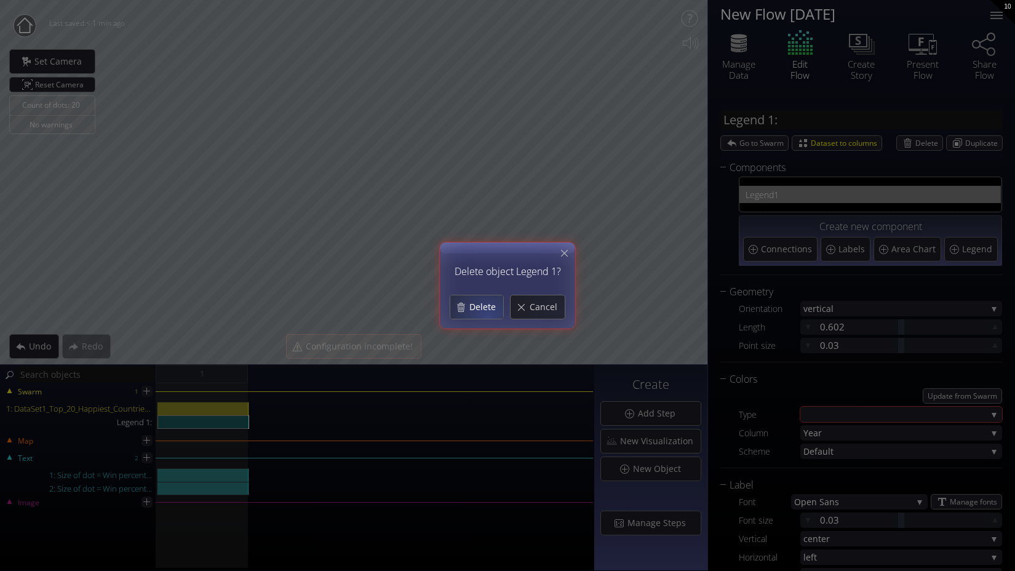
click at [485, 309] on span "Delete" at bounding box center [486, 307] width 34 height 12
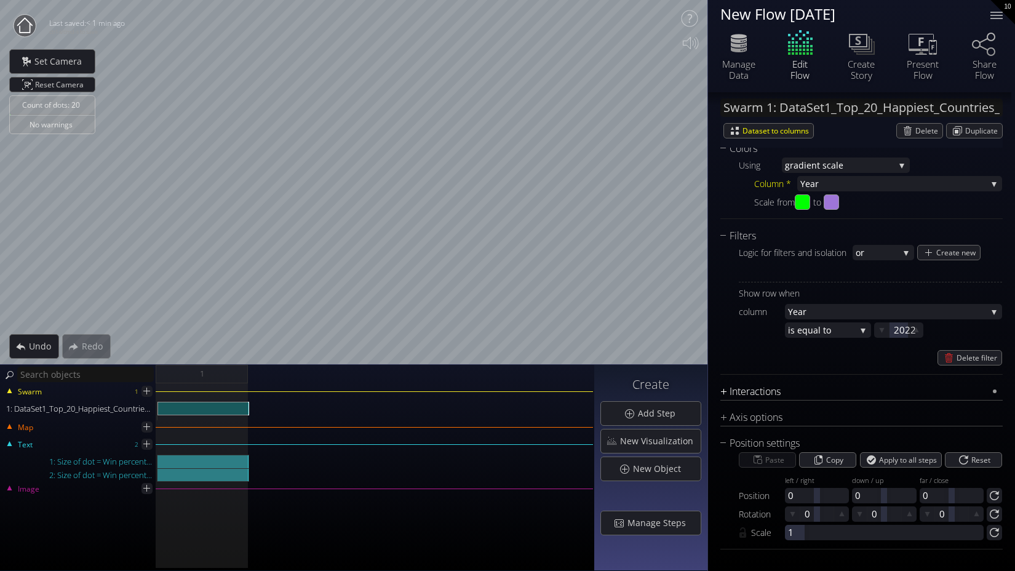
scroll to position [745, 0]
click at [757, 394] on div "Interactions" at bounding box center [854, 391] width 267 height 15
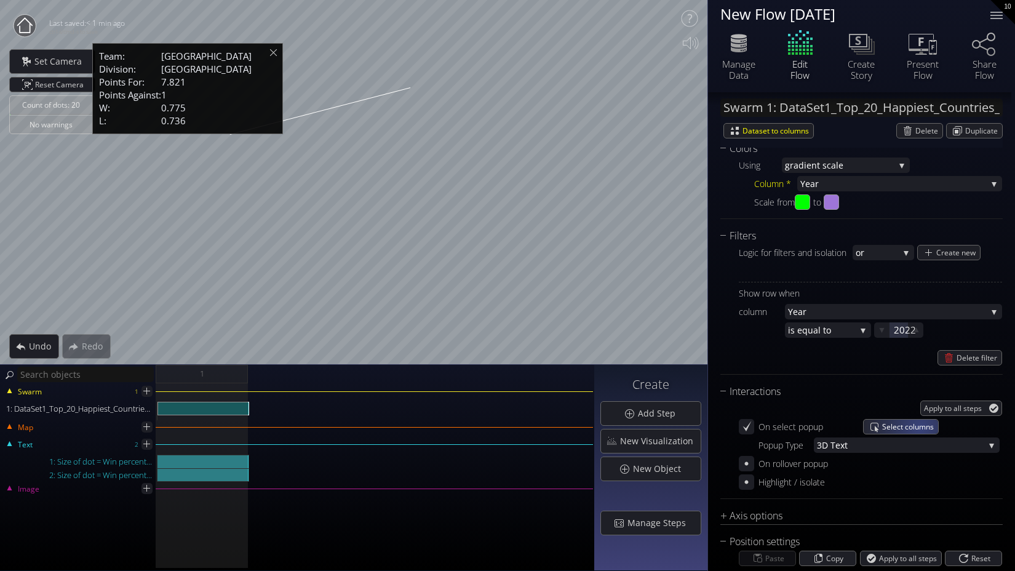
click at [920, 427] on span "Select columns" at bounding box center [910, 427] width 56 height 14
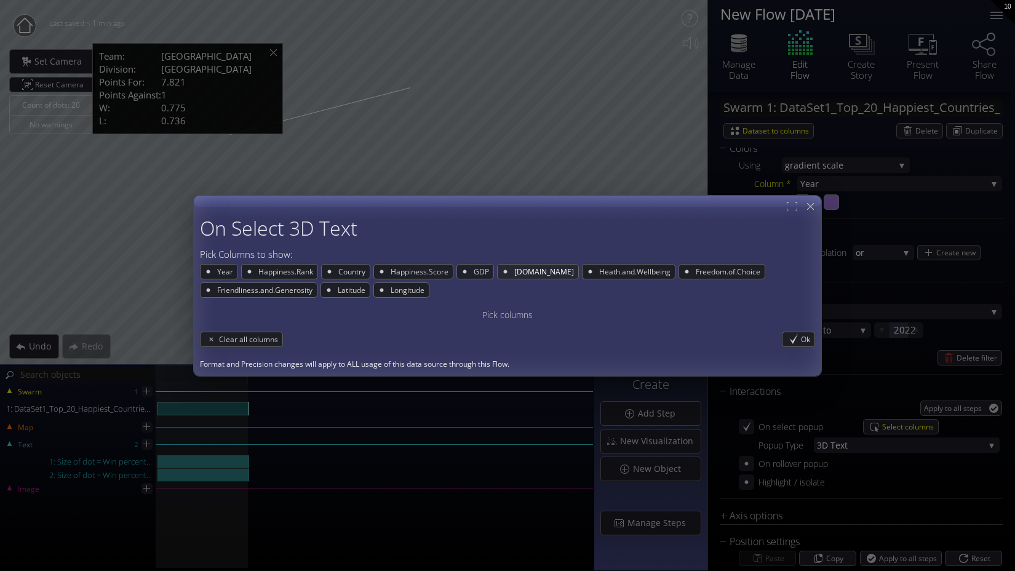
click at [531, 274] on span "[DOMAIN_NAME]" at bounding box center [545, 272] width 65 height 14
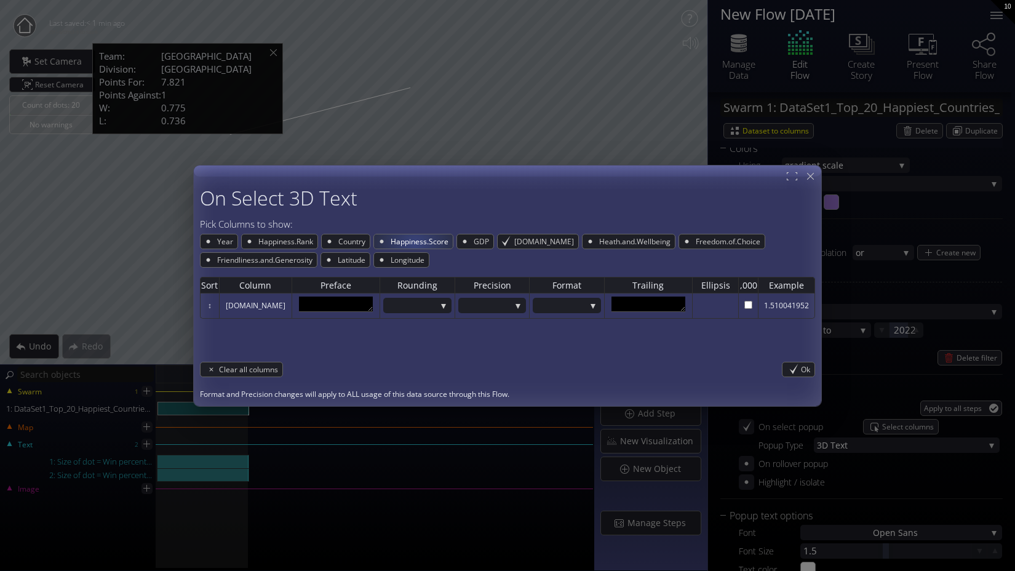
click at [415, 244] on span "Happiness.Score" at bounding box center [420, 241] width 63 height 14
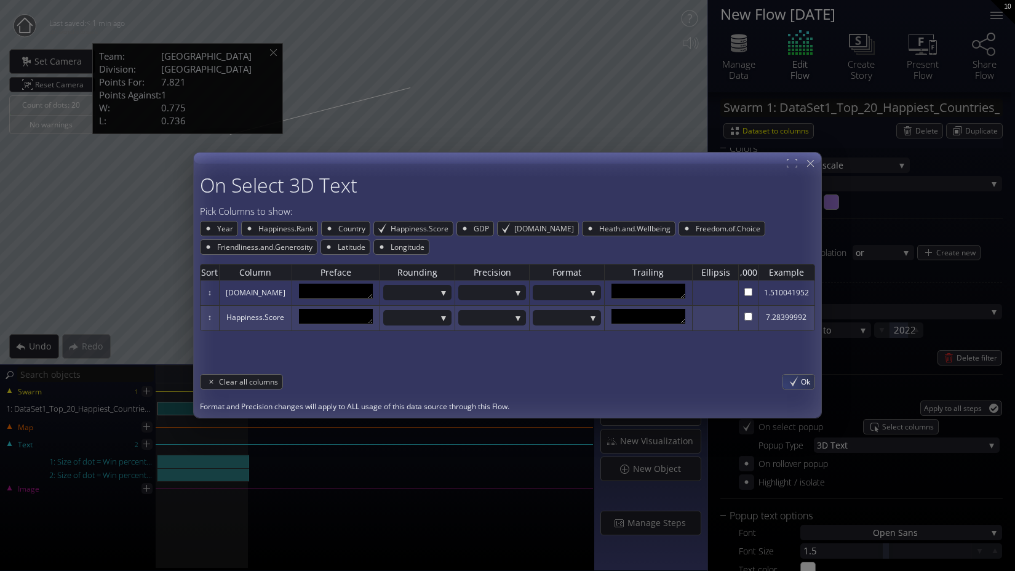
click at [803, 381] on span "Ok" at bounding box center [808, 382] width 14 height 14
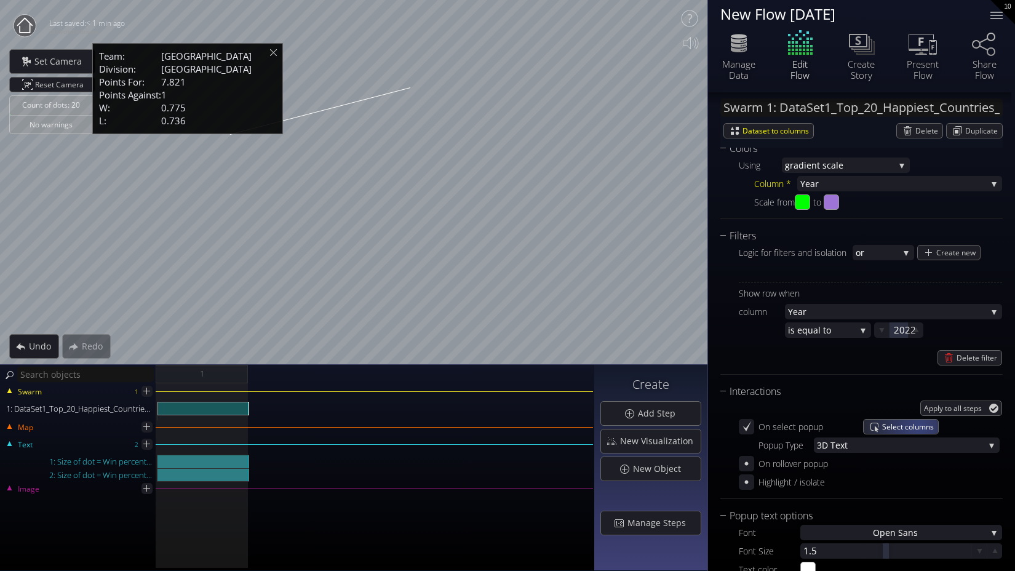
click at [919, 426] on span "Select columns" at bounding box center [910, 427] width 56 height 14
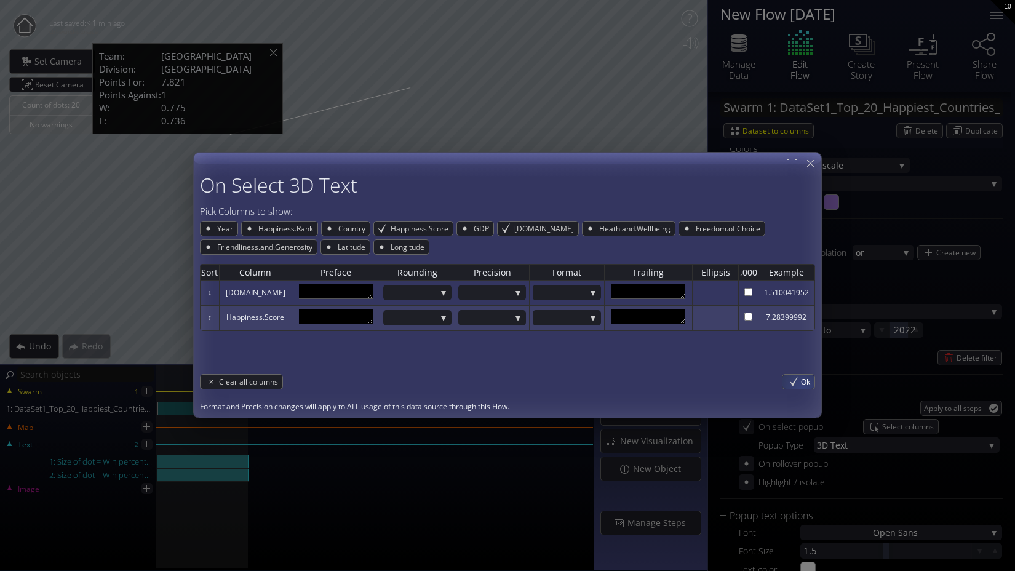
click at [801, 385] on span "Ok" at bounding box center [808, 382] width 14 height 14
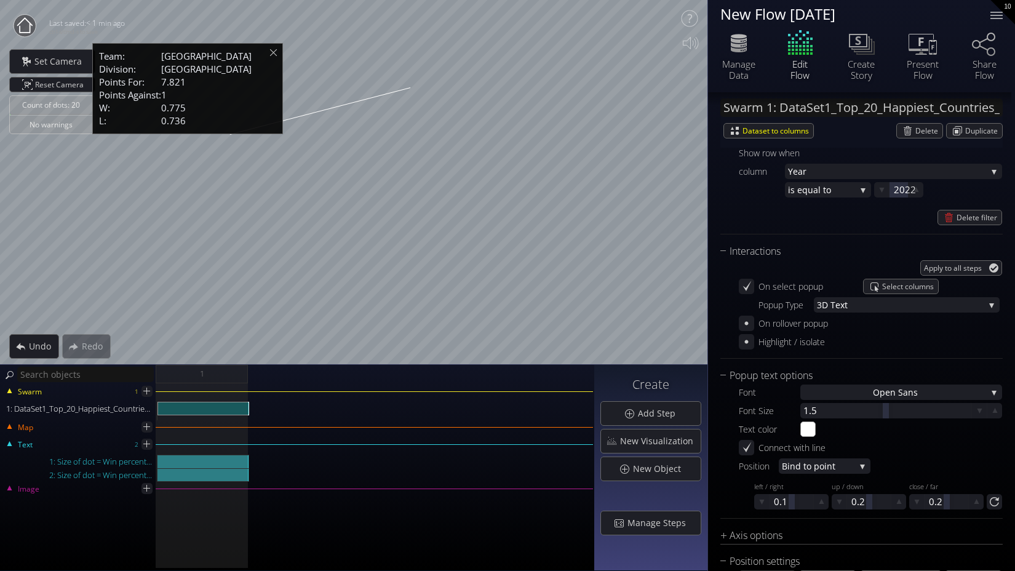
scroll to position [879, 0]
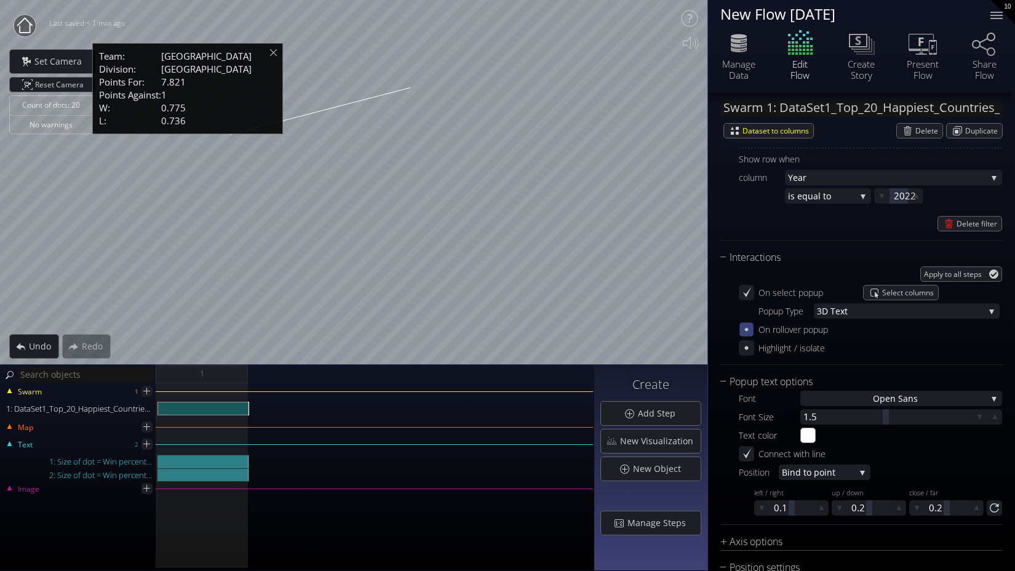
click at [749, 333] on icon at bounding box center [746, 329] width 10 height 10
click at [749, 333] on icon at bounding box center [747, 330] width 12 height 12
click at [750, 290] on icon at bounding box center [746, 292] width 10 height 10
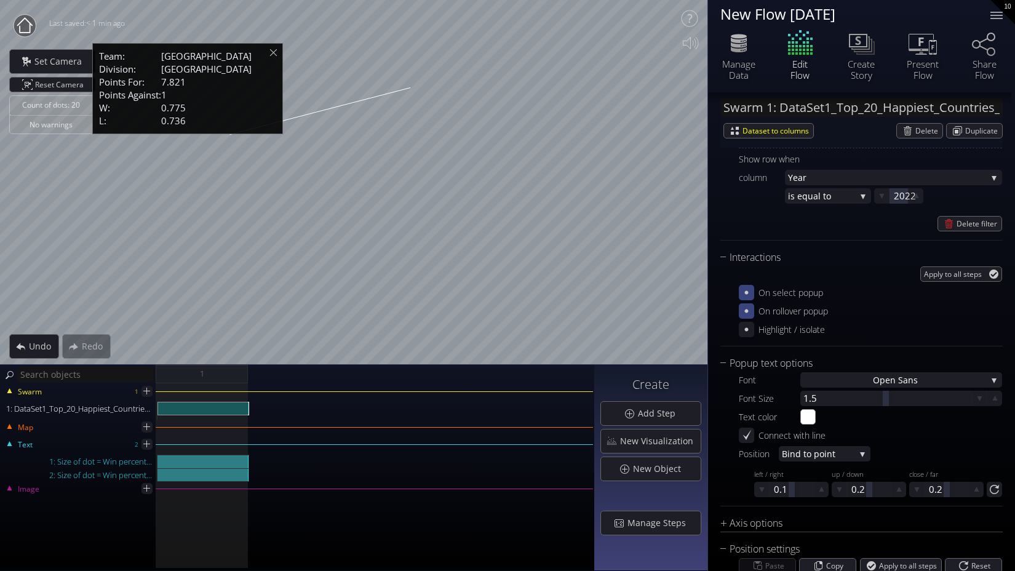
click at [750, 290] on icon at bounding box center [747, 293] width 12 height 12
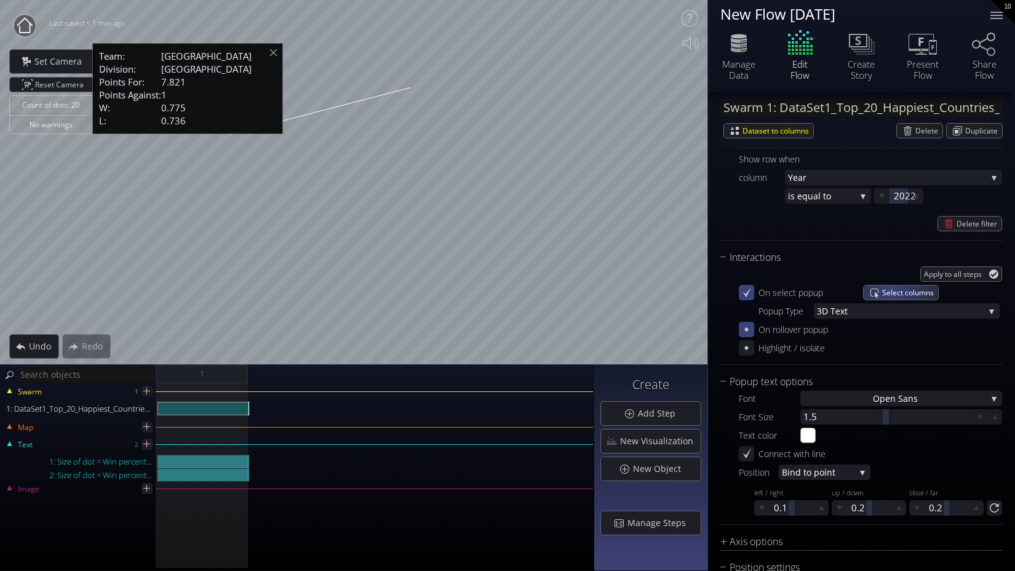
click at [888, 290] on span "Select columns" at bounding box center [910, 292] width 56 height 14
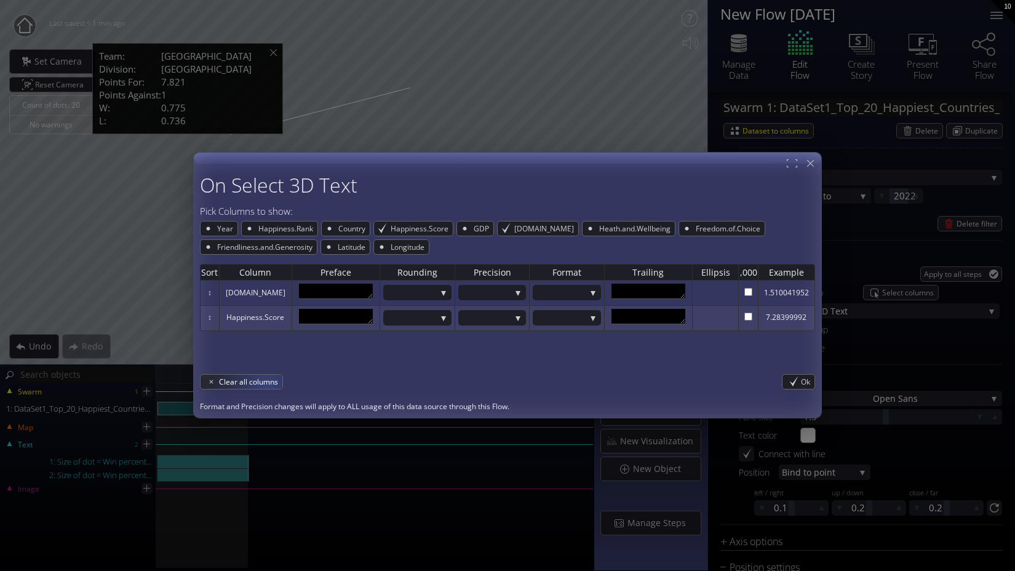
click at [252, 383] on span "Clear all columns" at bounding box center [250, 382] width 63 height 14
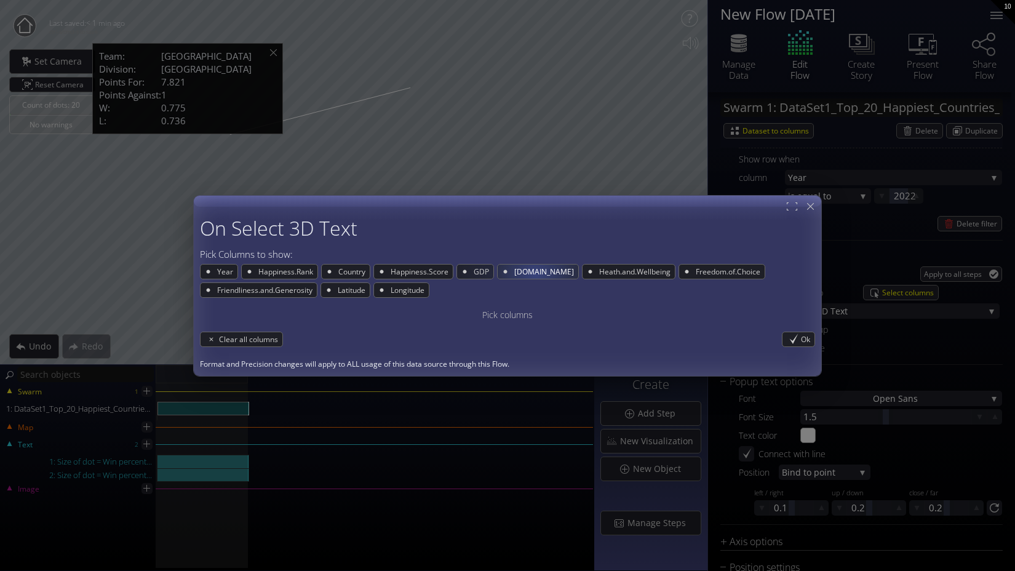
click at [540, 274] on span "[DOMAIN_NAME]" at bounding box center [545, 272] width 65 height 14
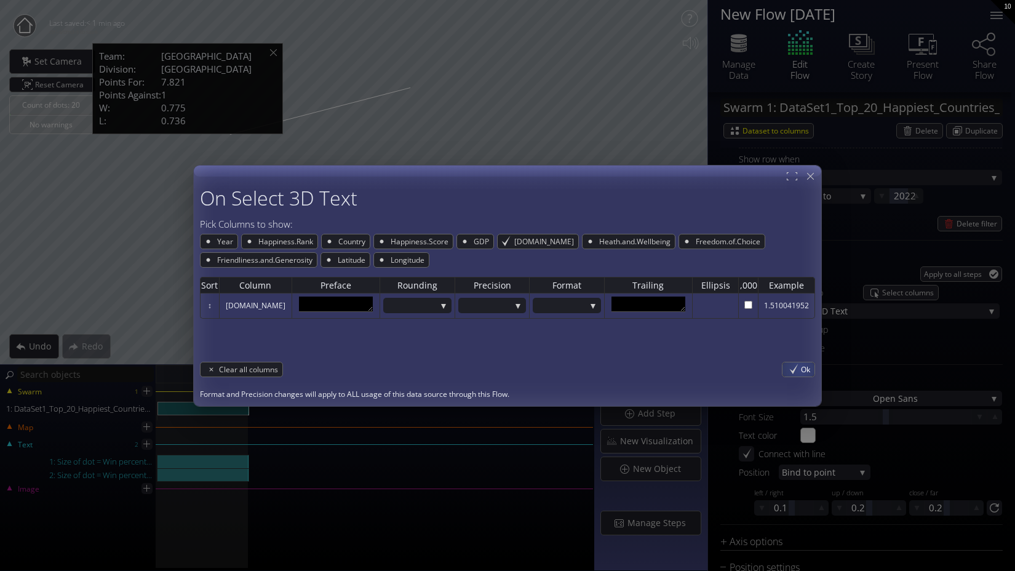
click at [799, 372] on div "Ok" at bounding box center [799, 369] width 32 height 14
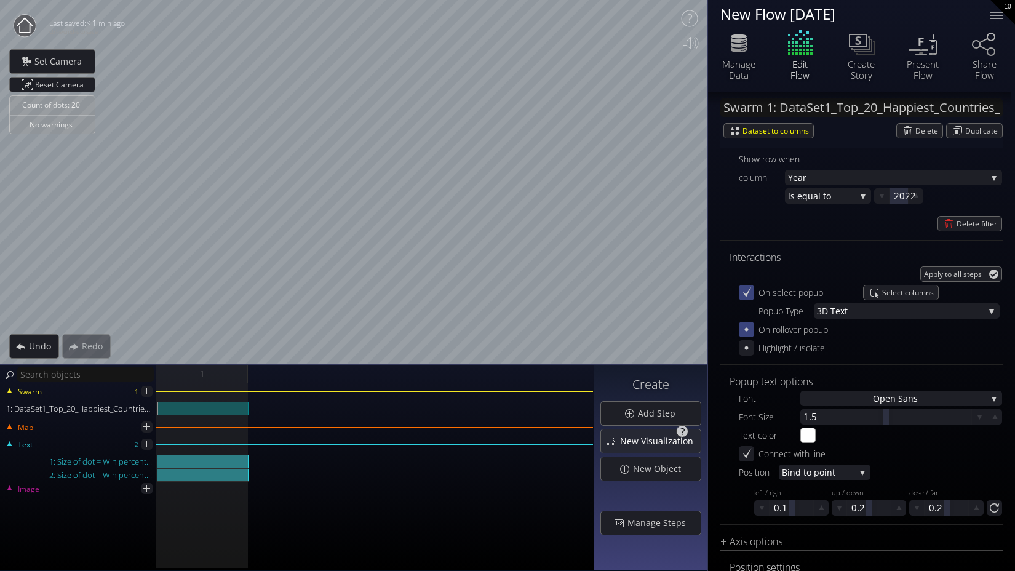
scroll to position [0, 0]
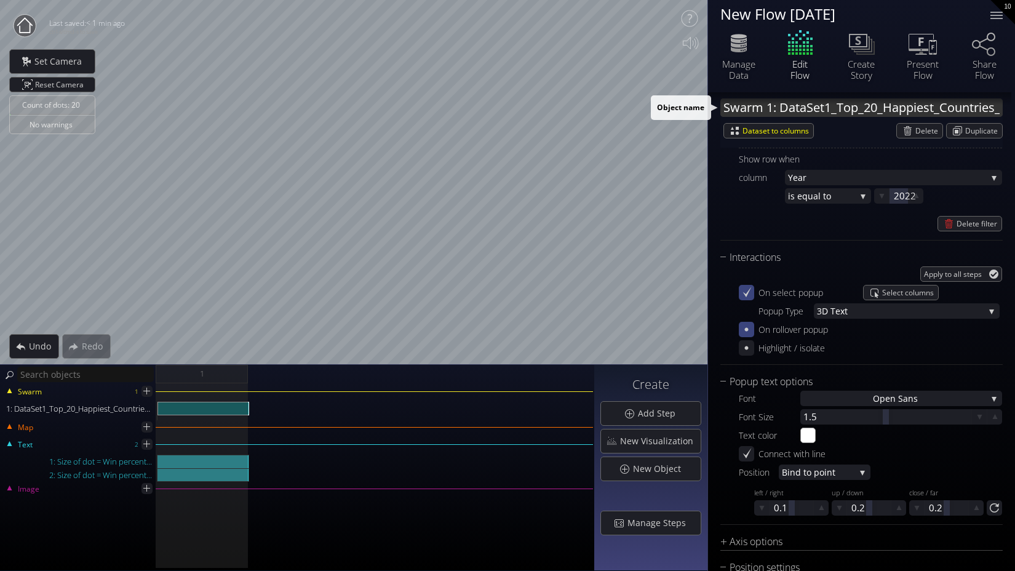
click at [757, 100] on input "Swarm 1: DataSet1_Top_20_Happiest_Countries_2017_2023_with_coords.csv" at bounding box center [862, 107] width 282 height 18
